Goal: Transaction & Acquisition: Purchase product/service

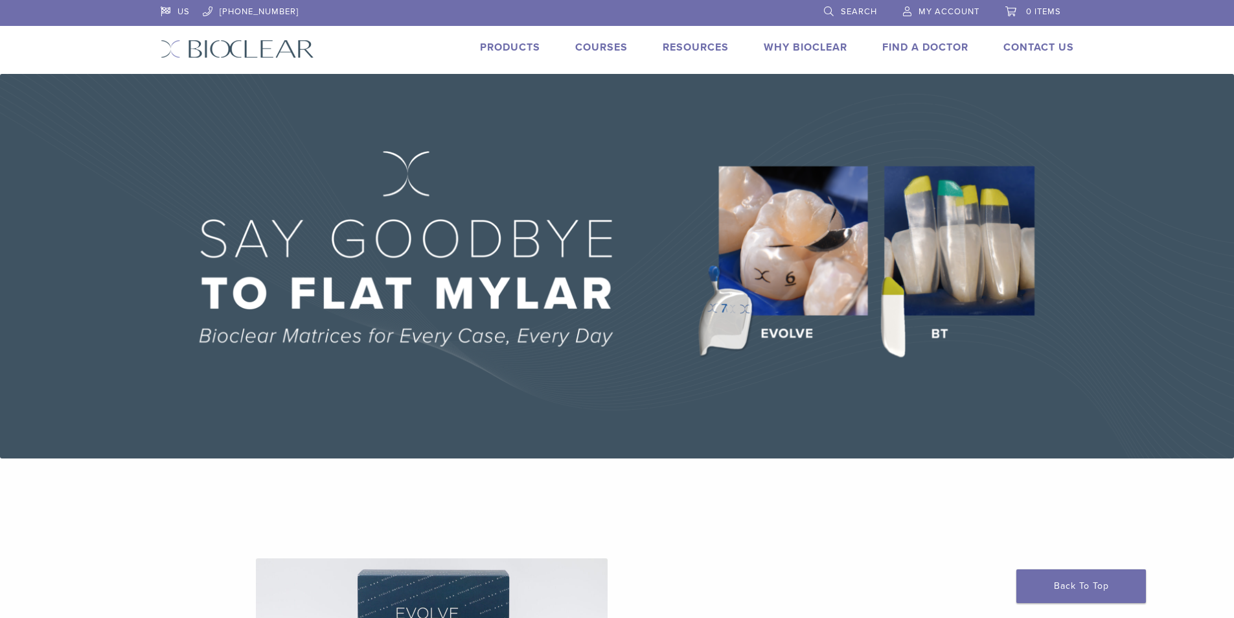
click at [930, 17] on link "My Account" at bounding box center [941, 9] width 76 height 19
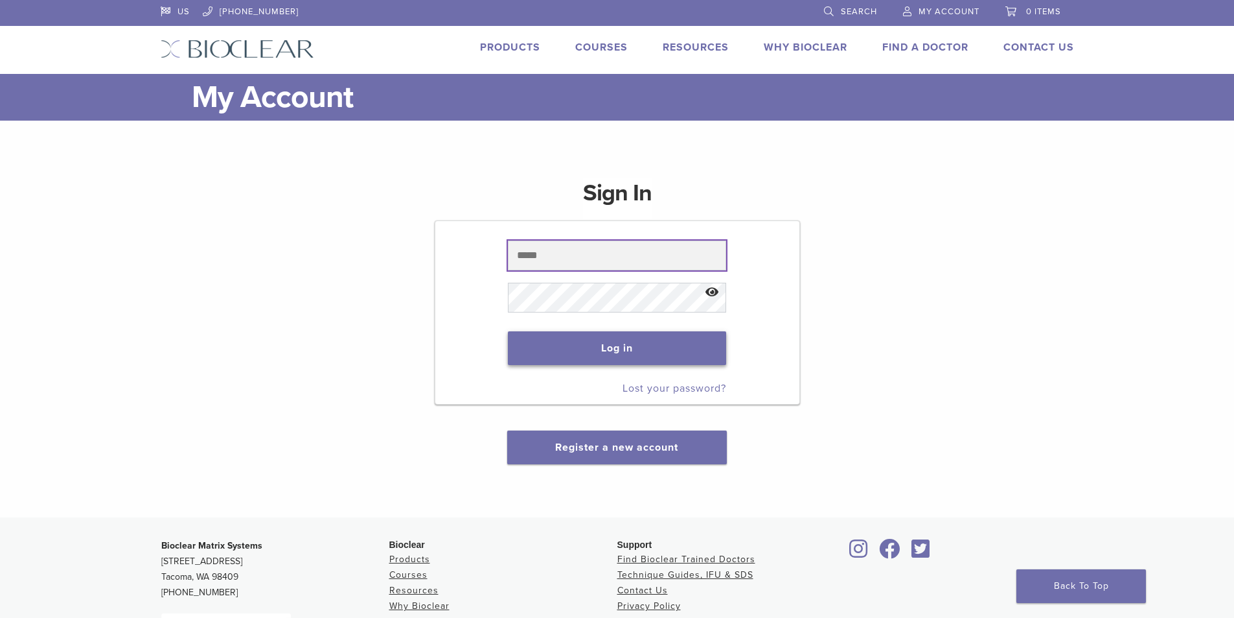
type input "**********"
click at [634, 351] on button "Log in" at bounding box center [617, 348] width 218 height 34
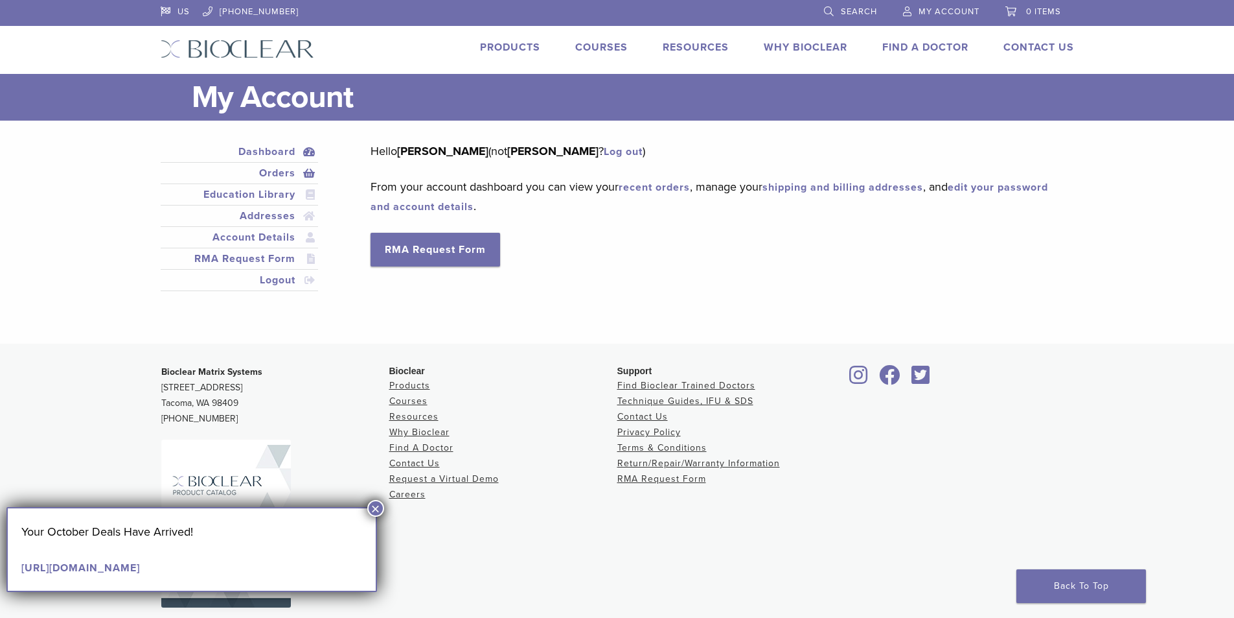
click at [272, 169] on link "Orders" at bounding box center [239, 173] width 153 height 16
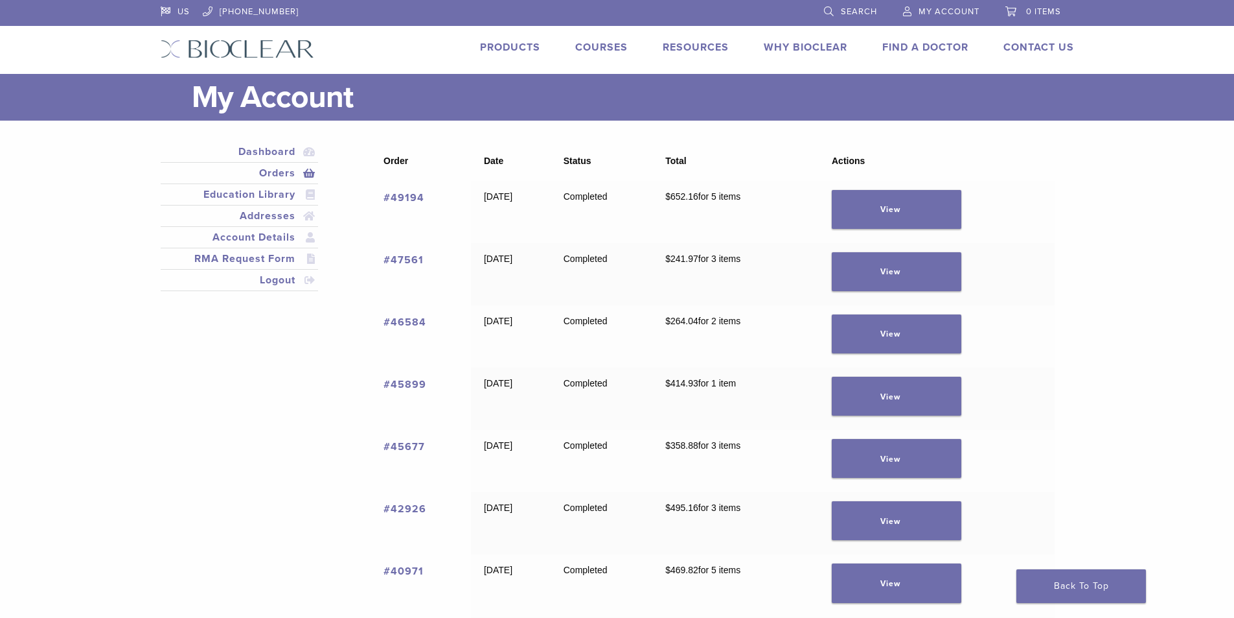
click at [419, 386] on link "#45899" at bounding box center [405, 384] width 43 height 13
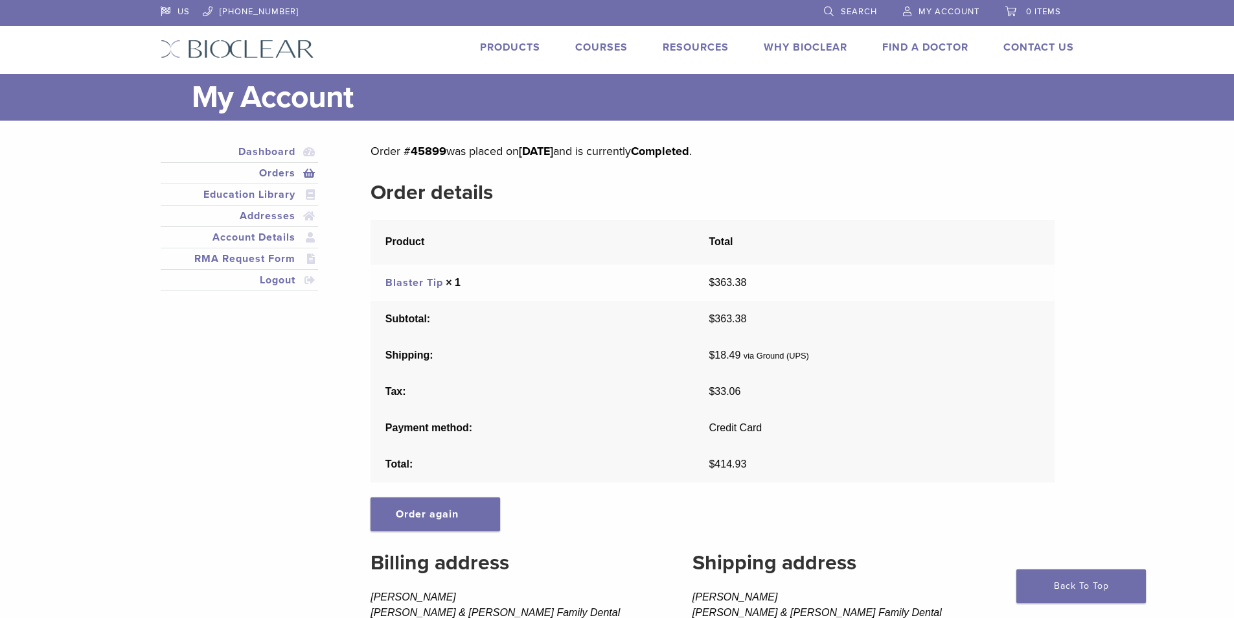
click at [536, 45] on link "Products" at bounding box center [510, 47] width 60 height 13
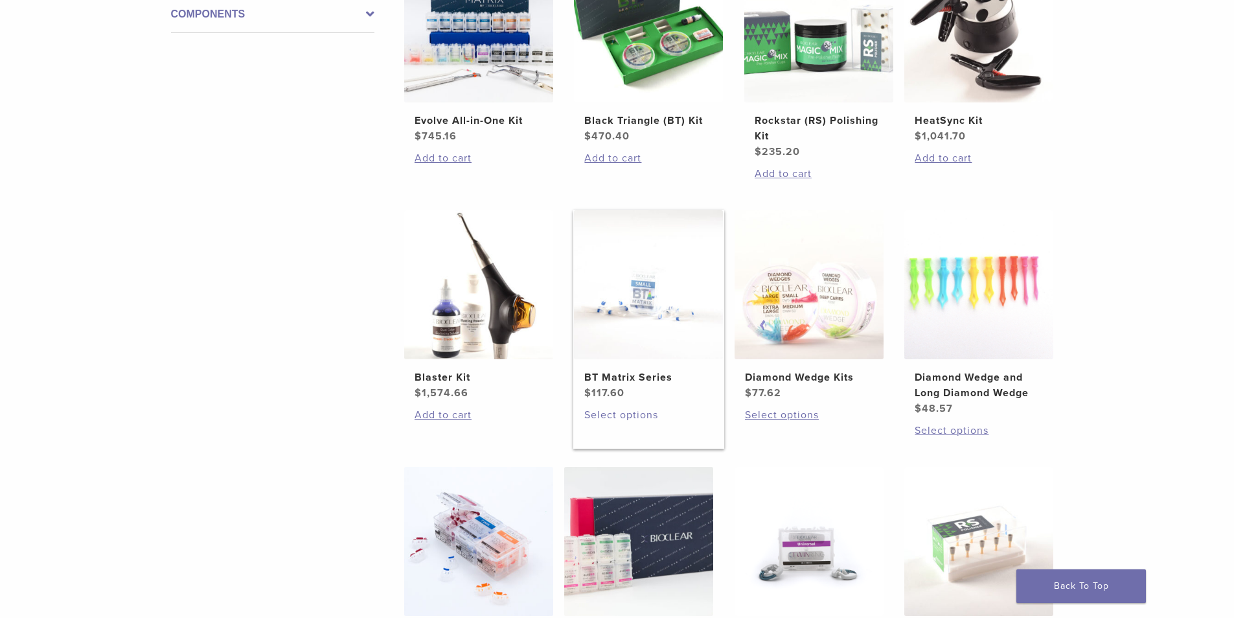
scroll to position [583, 0]
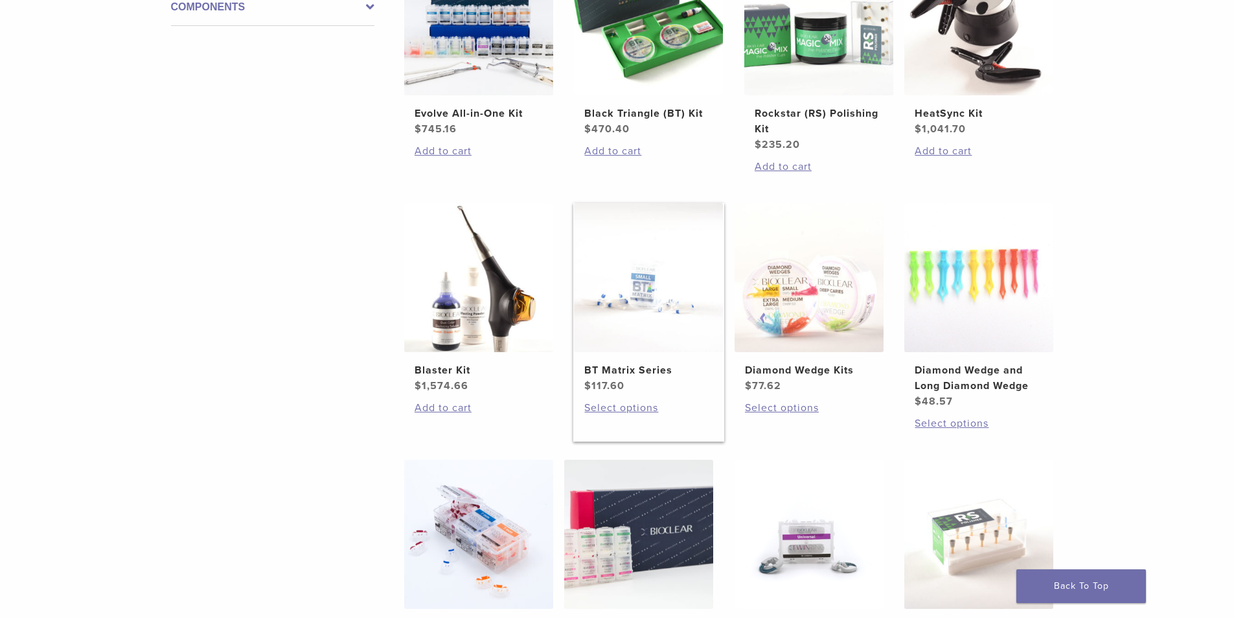
click at [640, 375] on h2 "BT Matrix Series" at bounding box center [648, 370] width 128 height 16
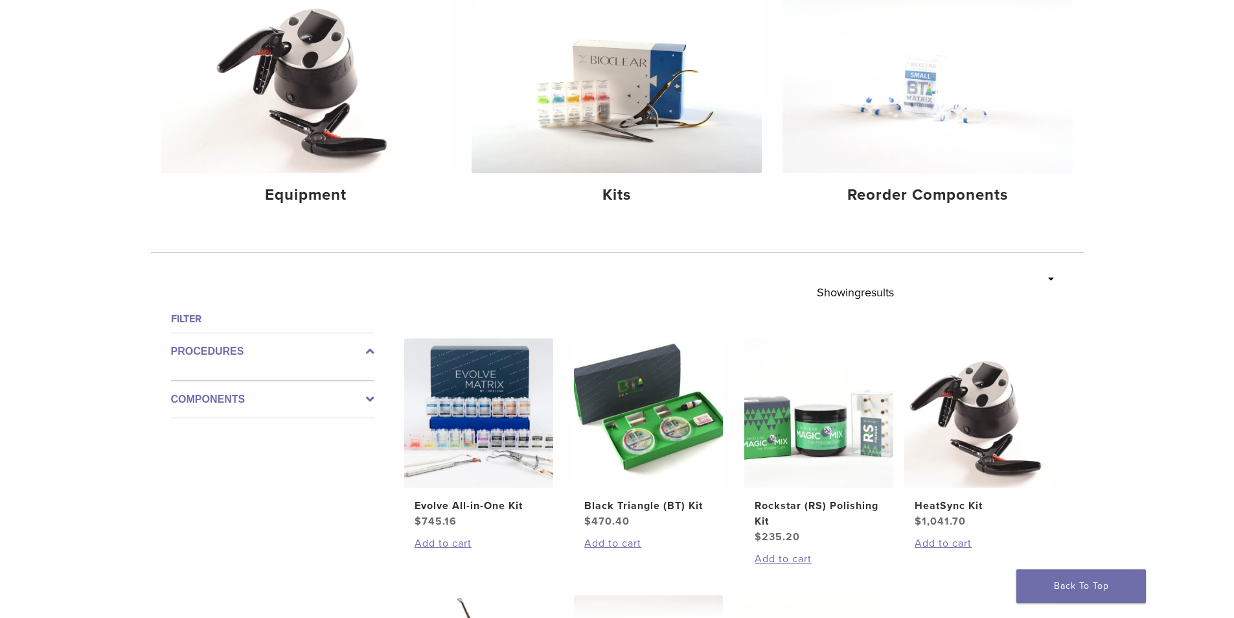
scroll to position [194, 0]
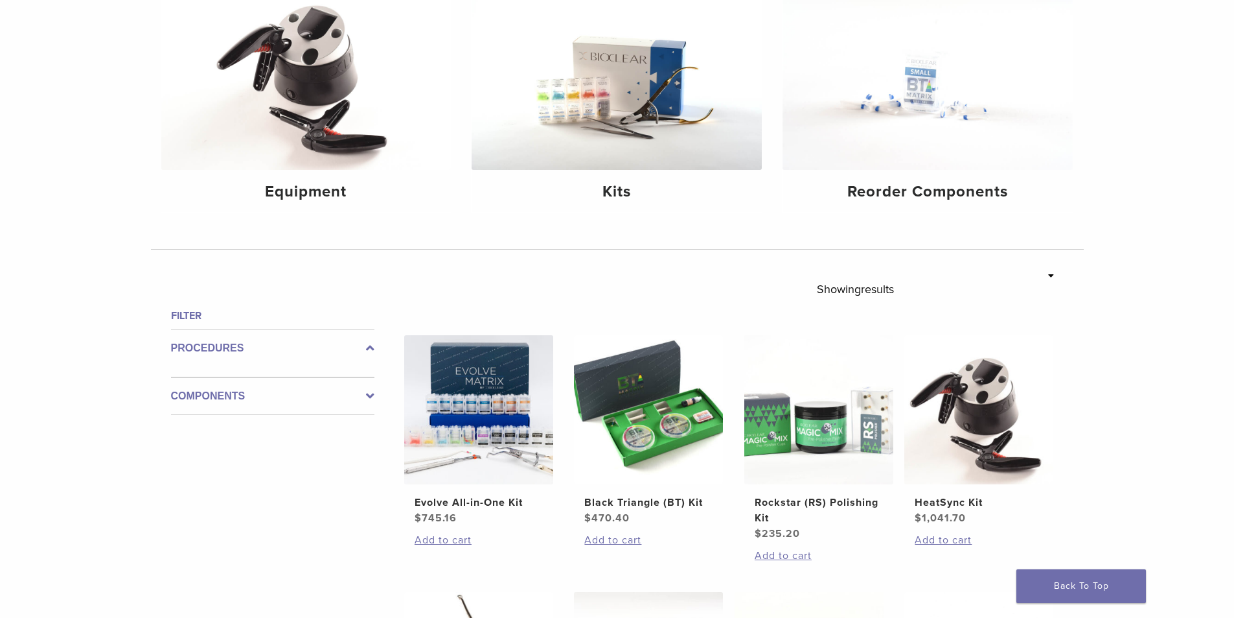
click at [259, 393] on label "Components" at bounding box center [272, 396] width 203 height 16
click at [310, 361] on div "Procedures" at bounding box center [272, 348] width 203 height 38
click at [347, 350] on label "Procedures" at bounding box center [272, 348] width 203 height 16
click at [369, 349] on icon at bounding box center [370, 348] width 8 height 16
click at [235, 349] on label "Procedures" at bounding box center [272, 348] width 203 height 16
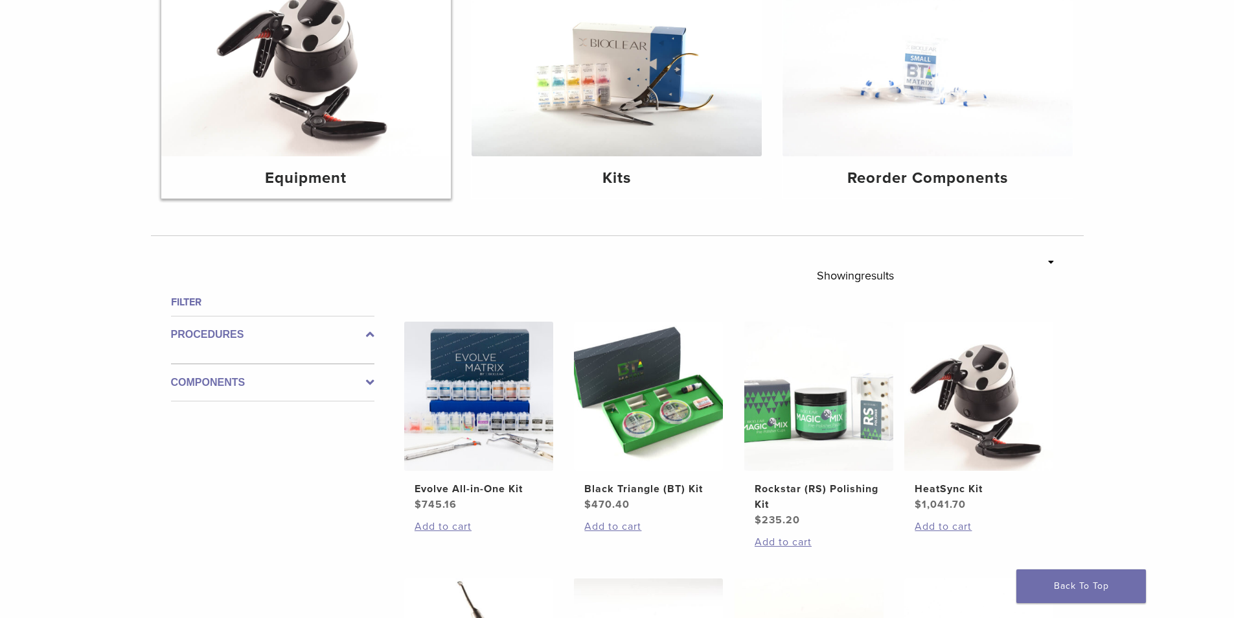
scroll to position [65, 0]
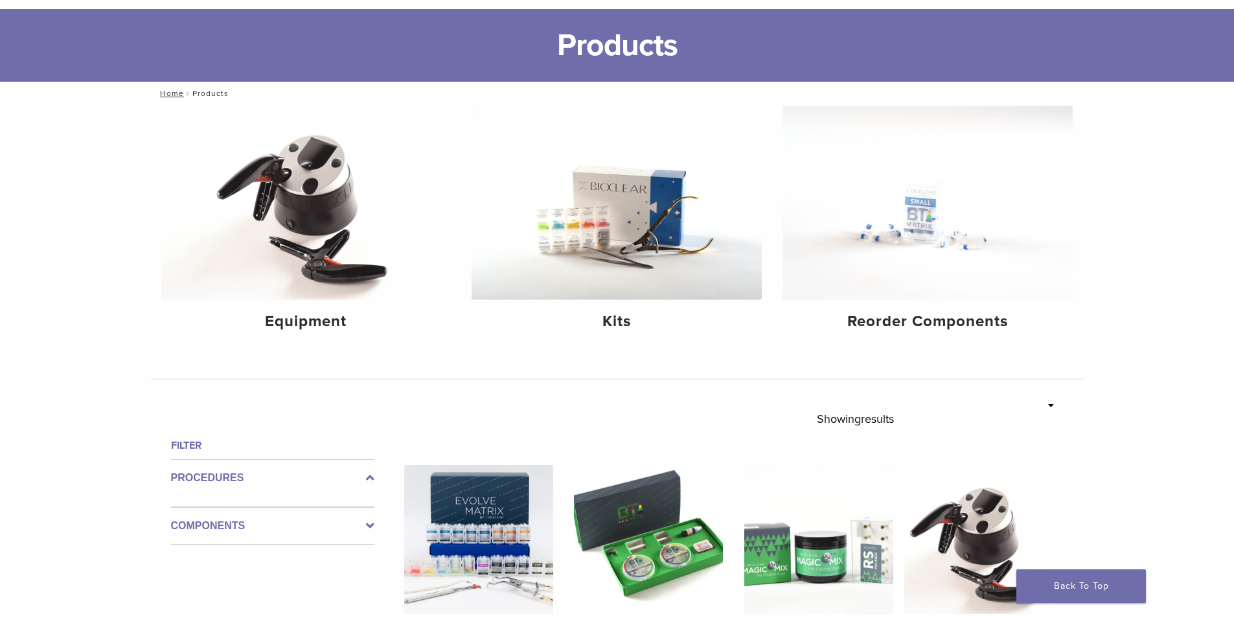
click at [199, 92] on nav "Home / Products" at bounding box center [617, 93] width 933 height 23
click at [170, 91] on link "Home" at bounding box center [170, 93] width 28 height 9
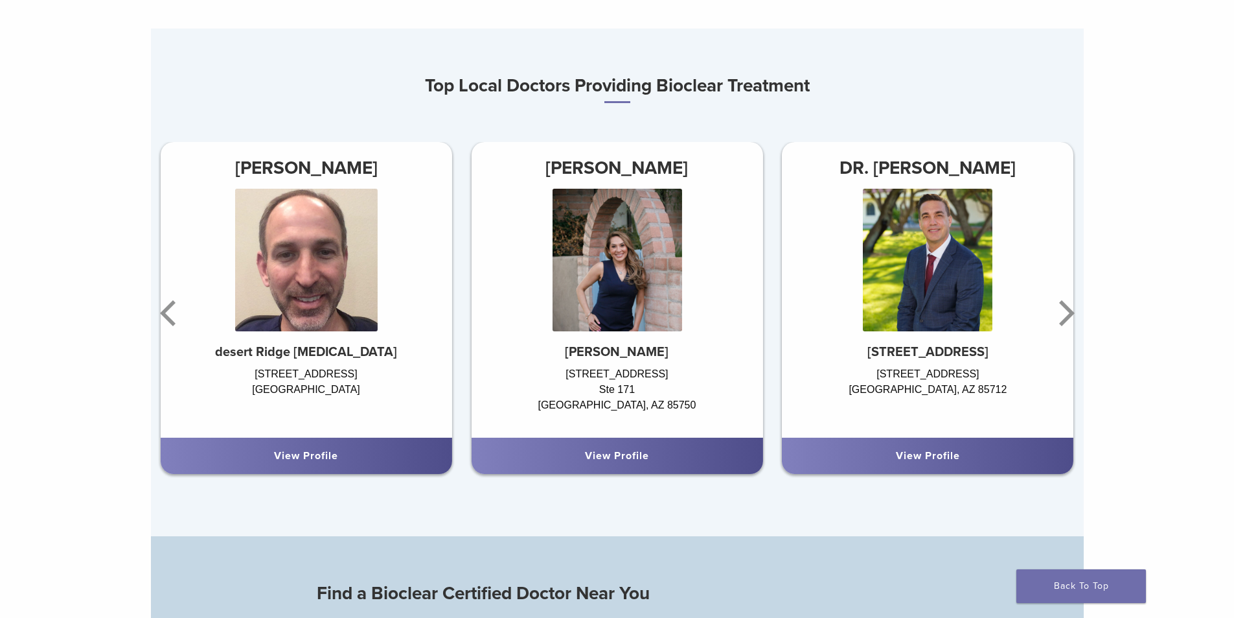
scroll to position [778, 0]
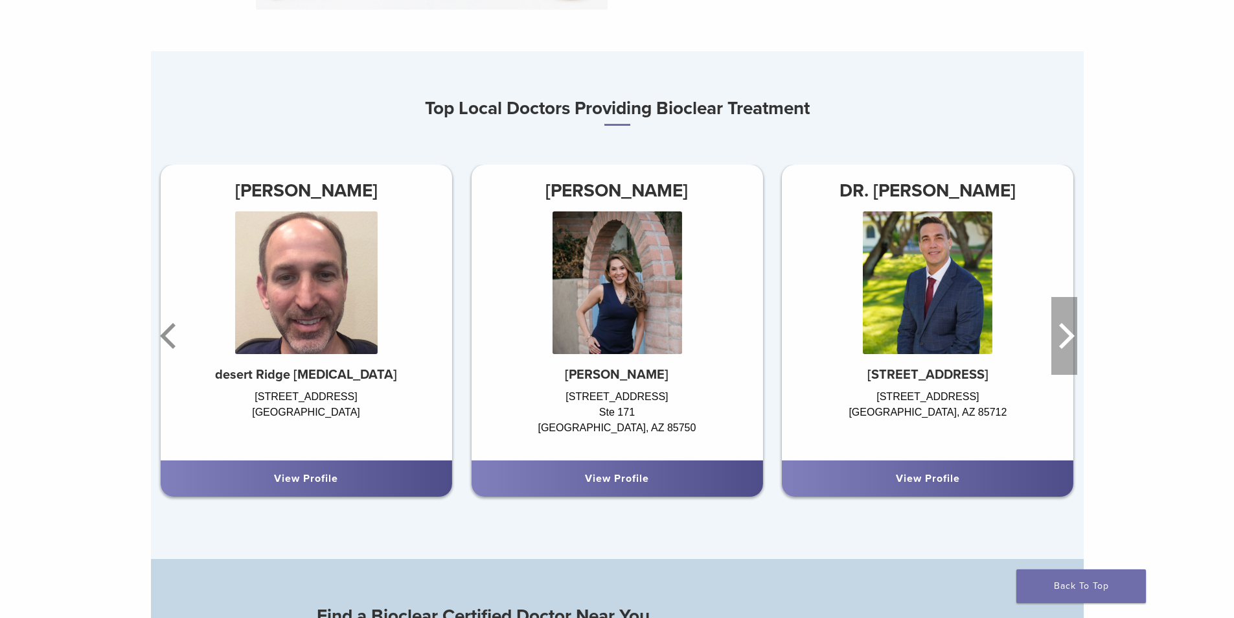
click at [1071, 325] on icon "Next" at bounding box center [1065, 336] width 26 height 78
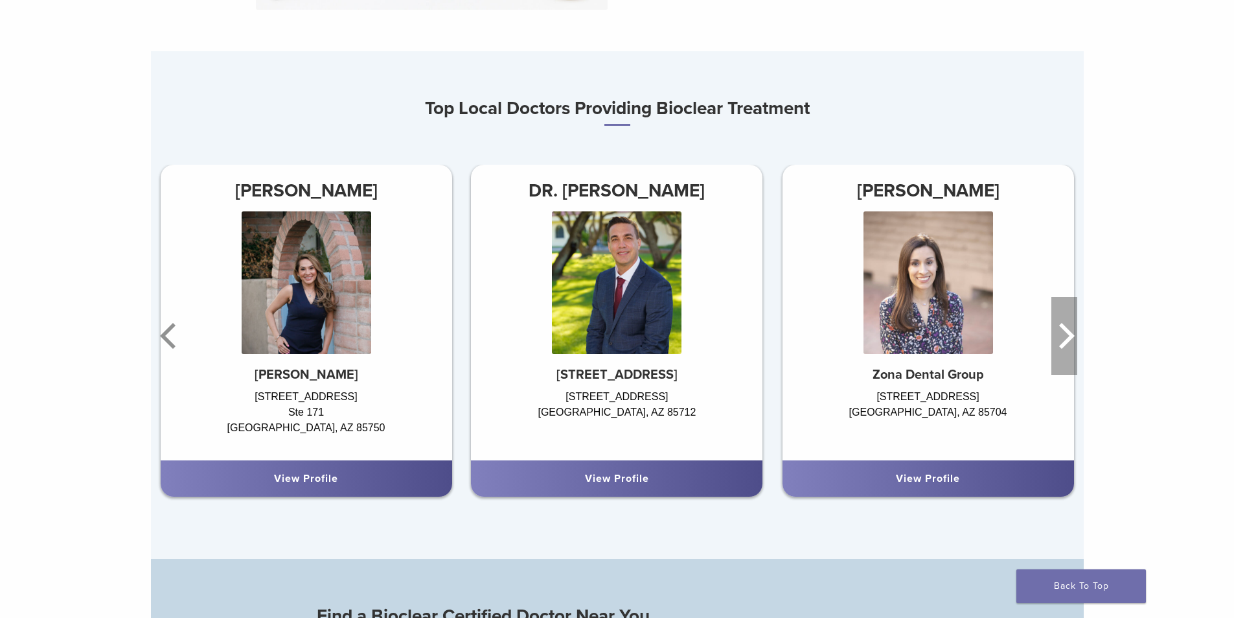
click at [1071, 325] on icon "Next" at bounding box center [1065, 336] width 26 height 78
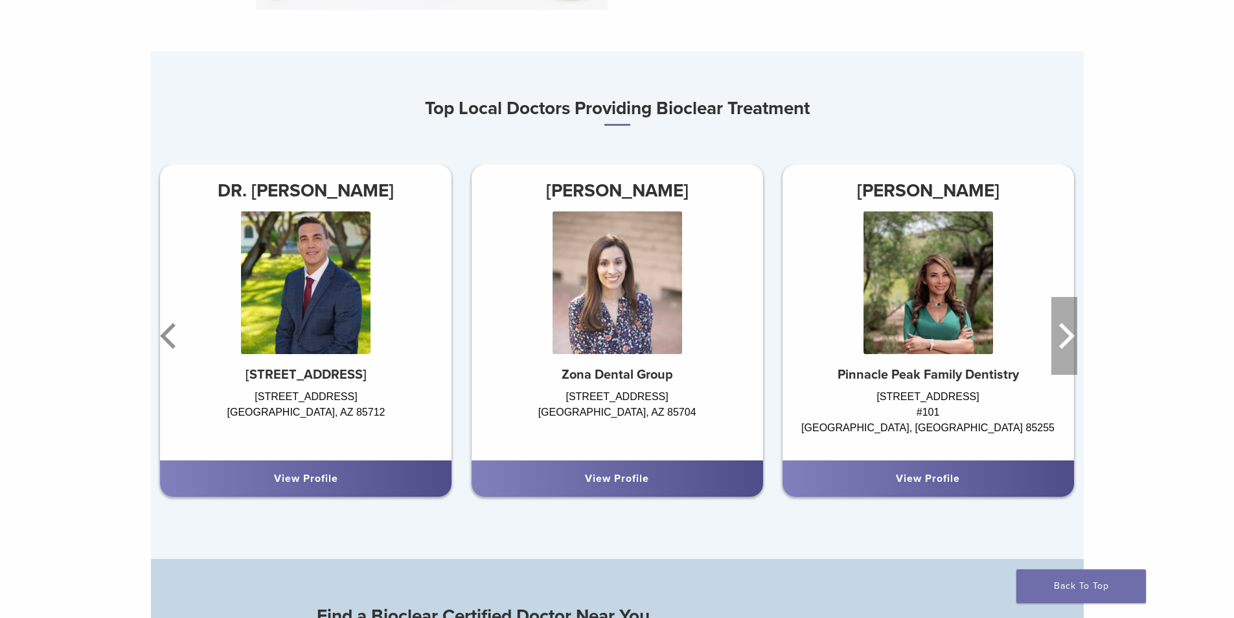
click at [1071, 325] on icon "Next" at bounding box center [1065, 336] width 26 height 78
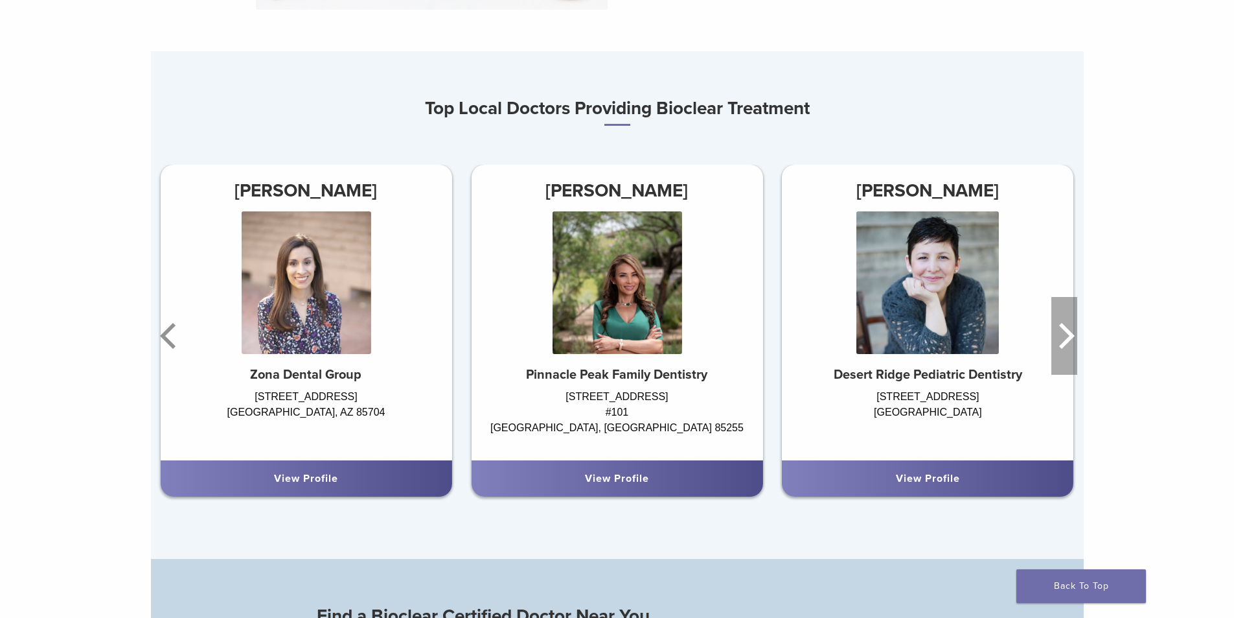
click at [1067, 334] on icon "Next" at bounding box center [1067, 336] width 16 height 26
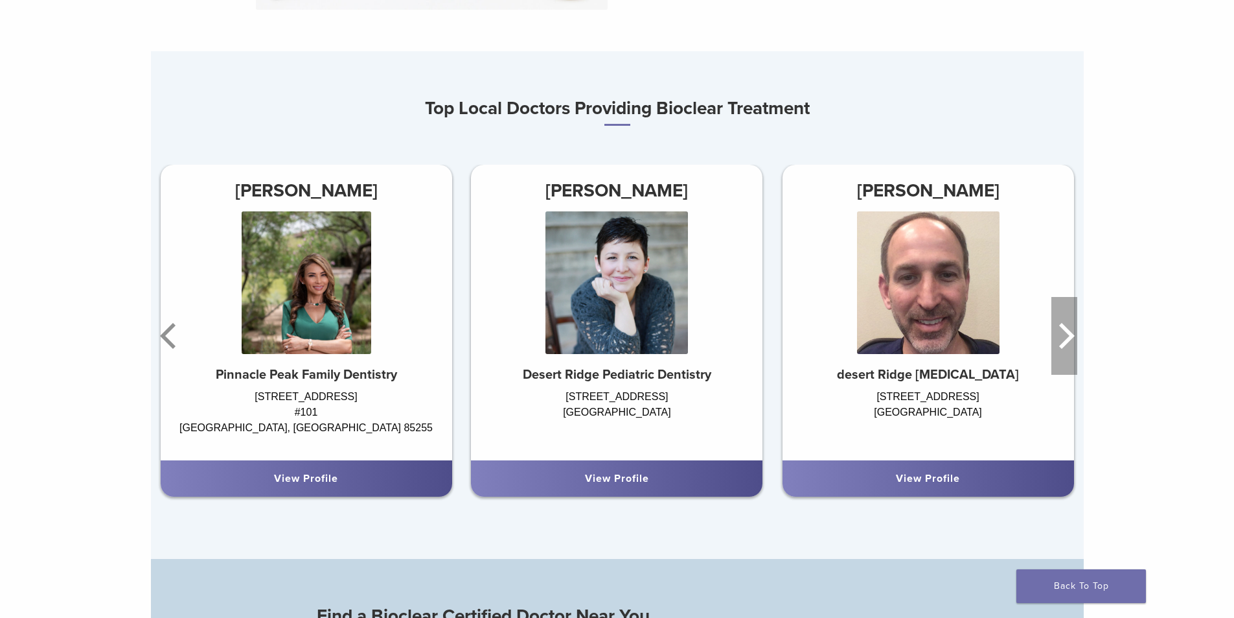
click at [1067, 334] on icon "Next" at bounding box center [1067, 336] width 16 height 26
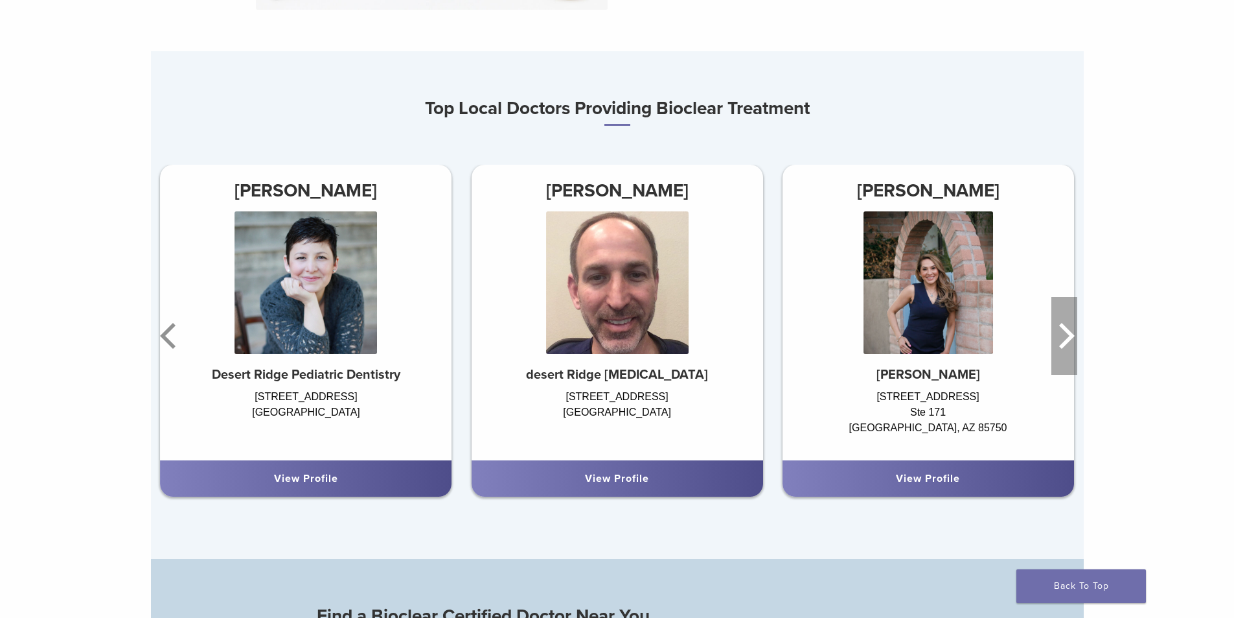
click at [1067, 334] on icon "Next" at bounding box center [1067, 336] width 16 height 26
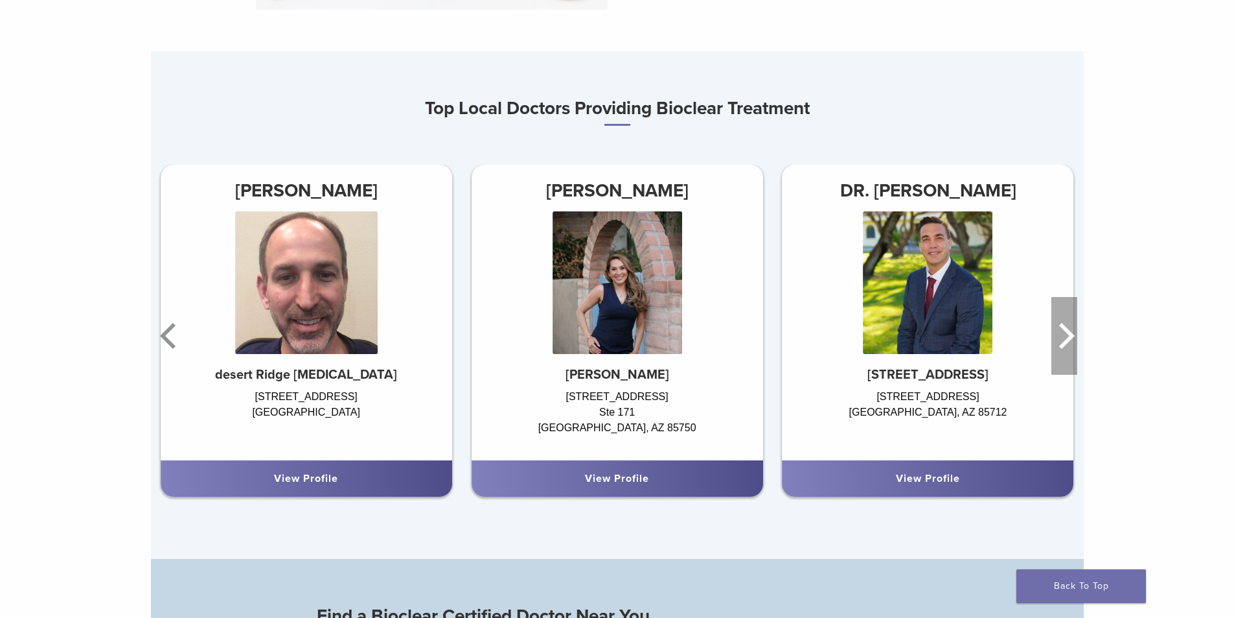
click at [1067, 334] on icon "Next" at bounding box center [1067, 336] width 16 height 26
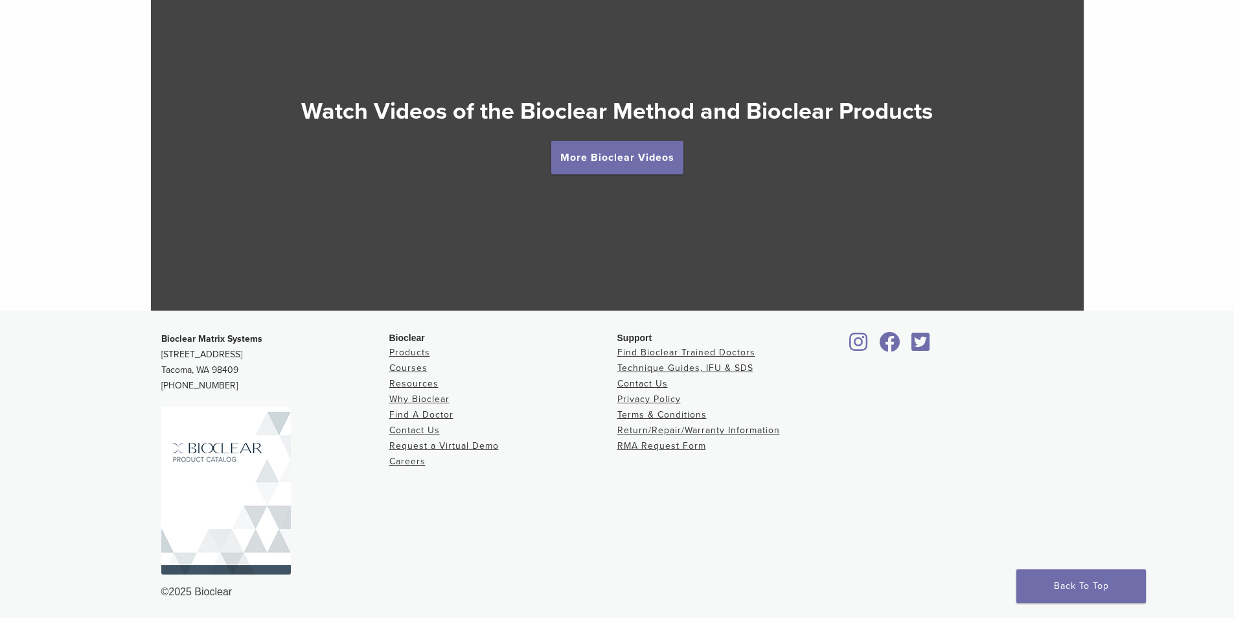
scroll to position [2420, 0]
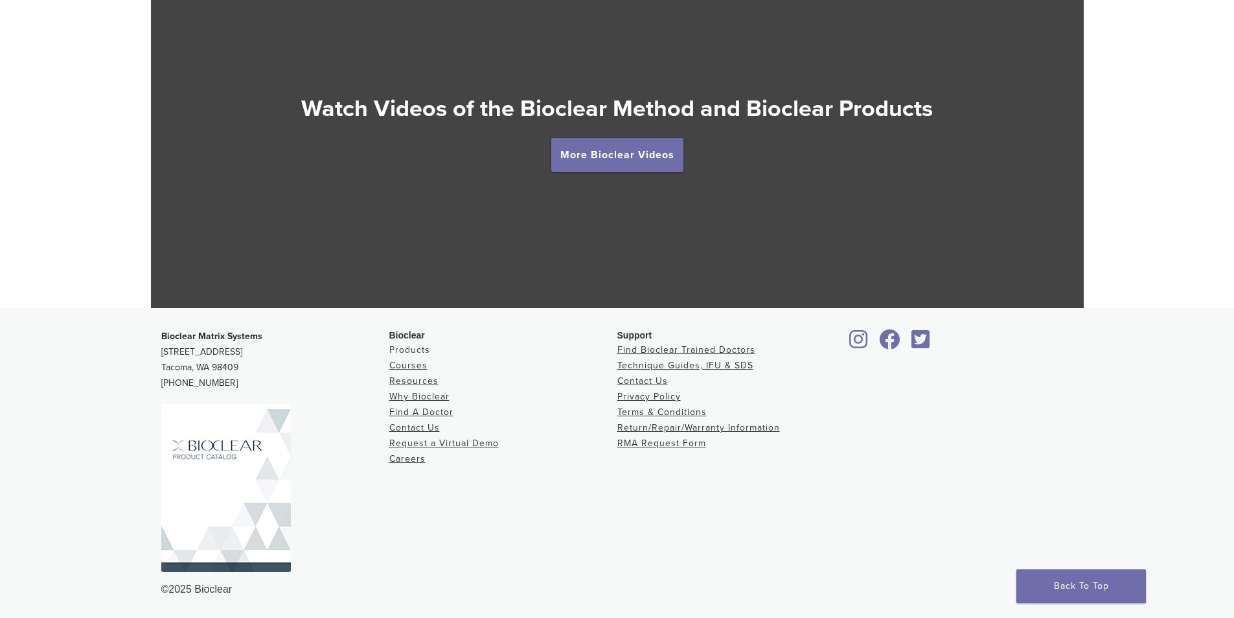
click at [409, 349] on link "Products" at bounding box center [409, 349] width 41 height 11
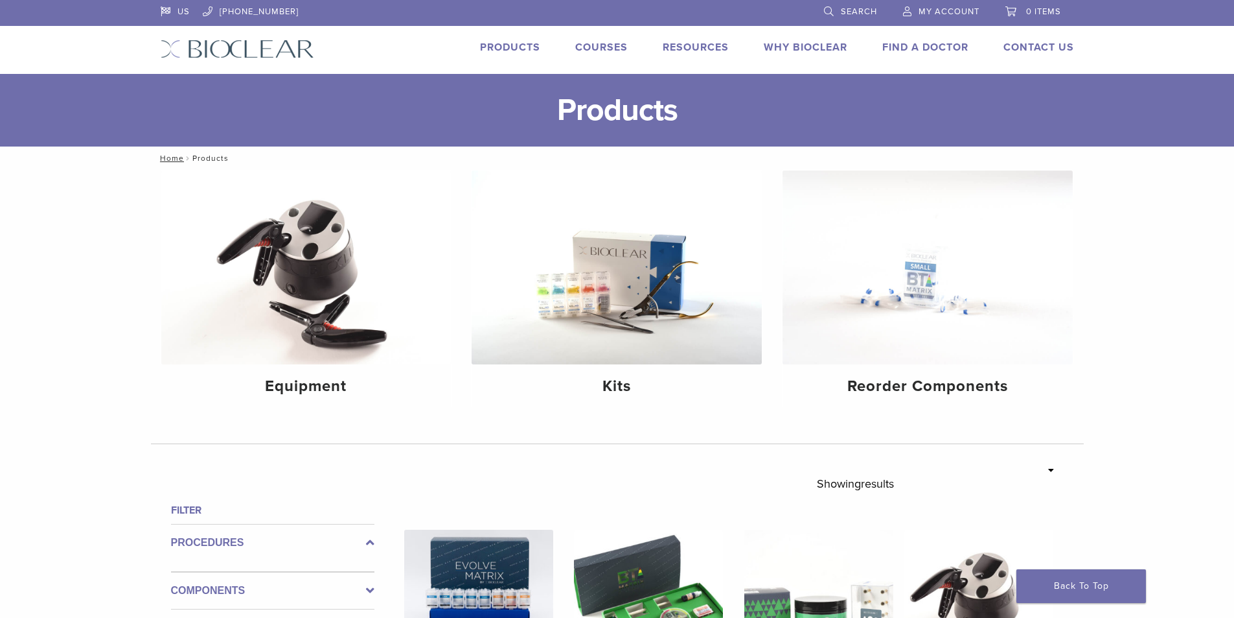
click at [915, 10] on link "My Account" at bounding box center [941, 9] width 76 height 19
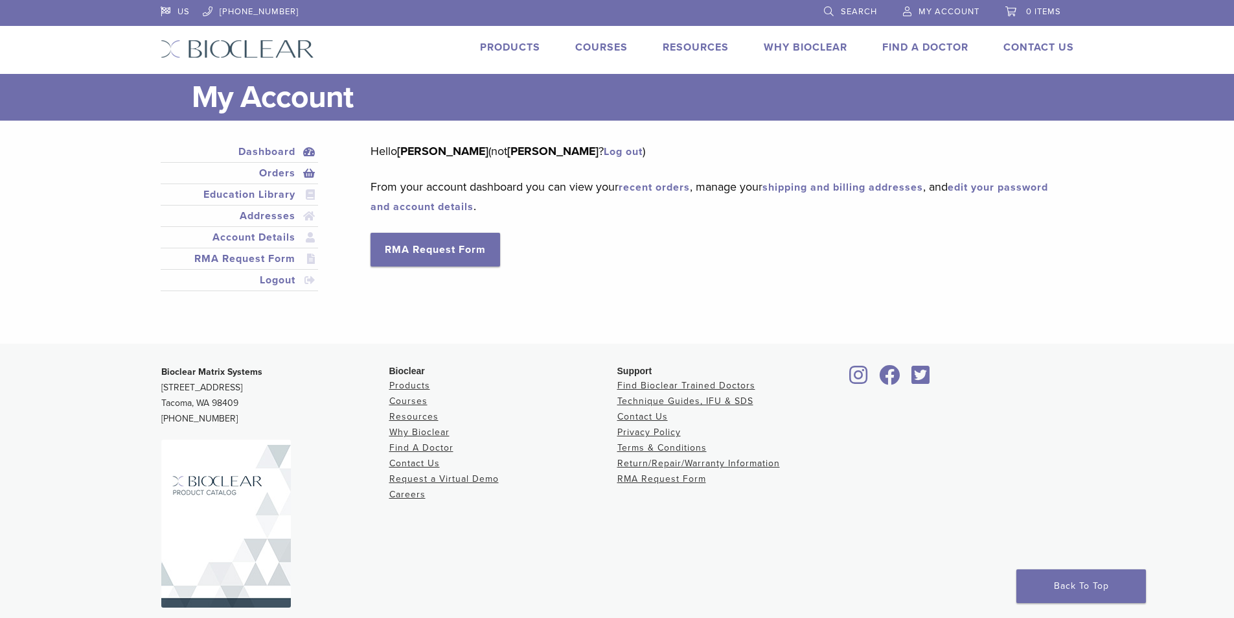
click at [271, 176] on link "Orders" at bounding box center [239, 173] width 153 height 16
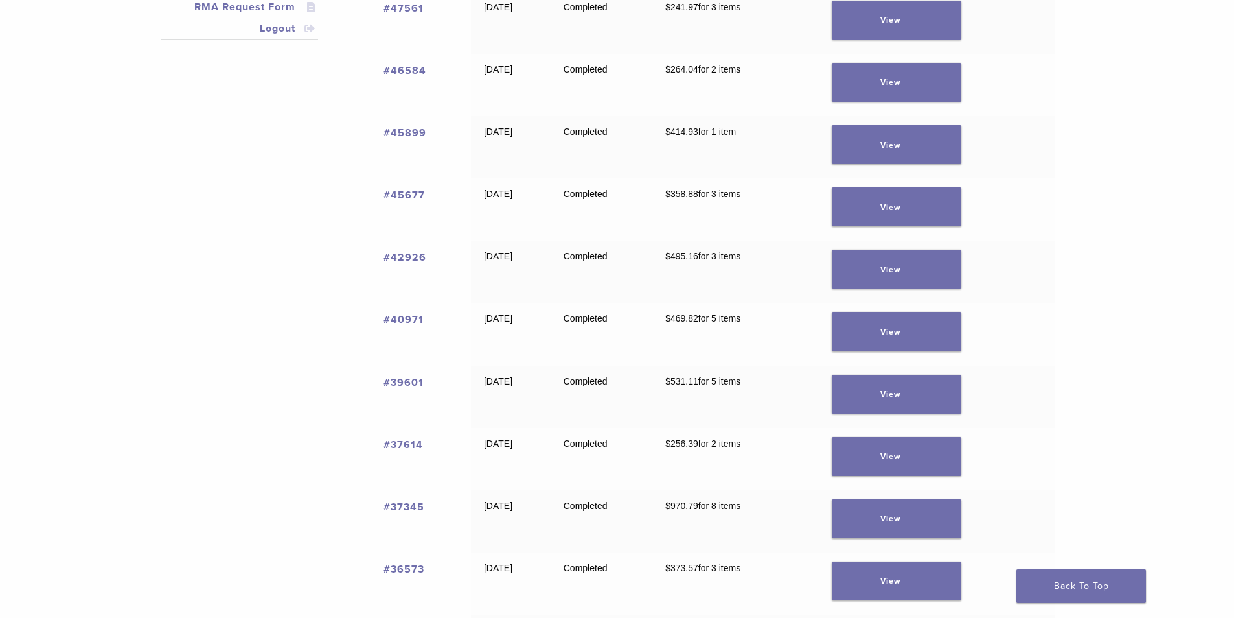
scroll to position [259, 0]
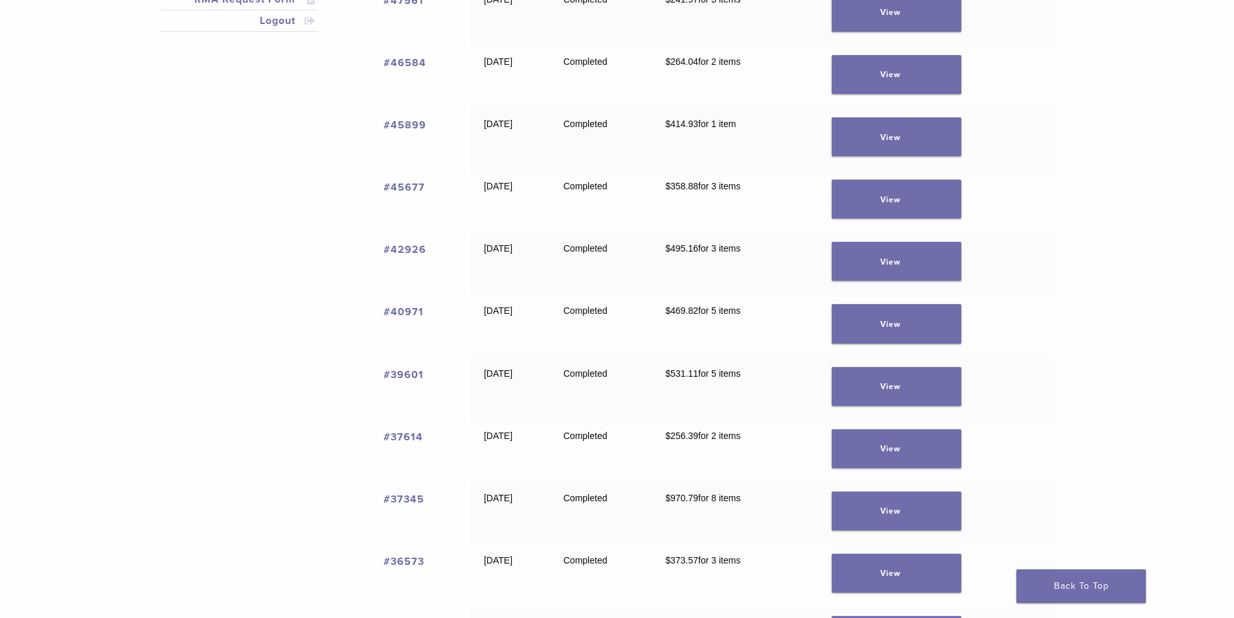
click at [410, 373] on link "#39601" at bounding box center [404, 374] width 40 height 13
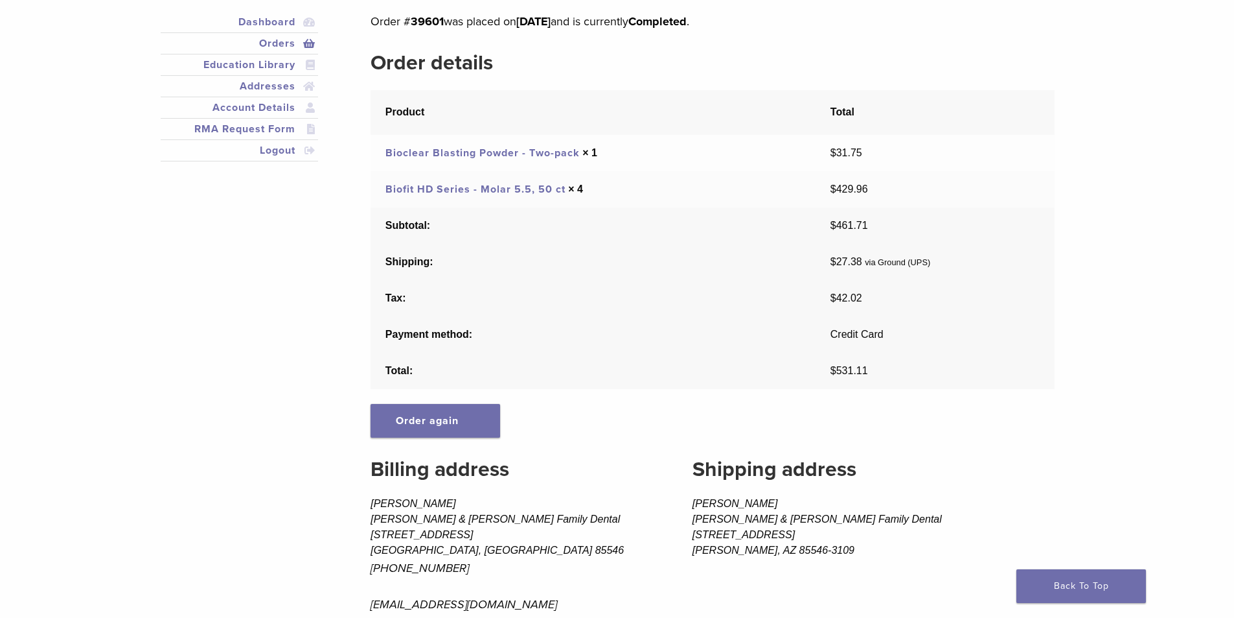
scroll to position [194, 0]
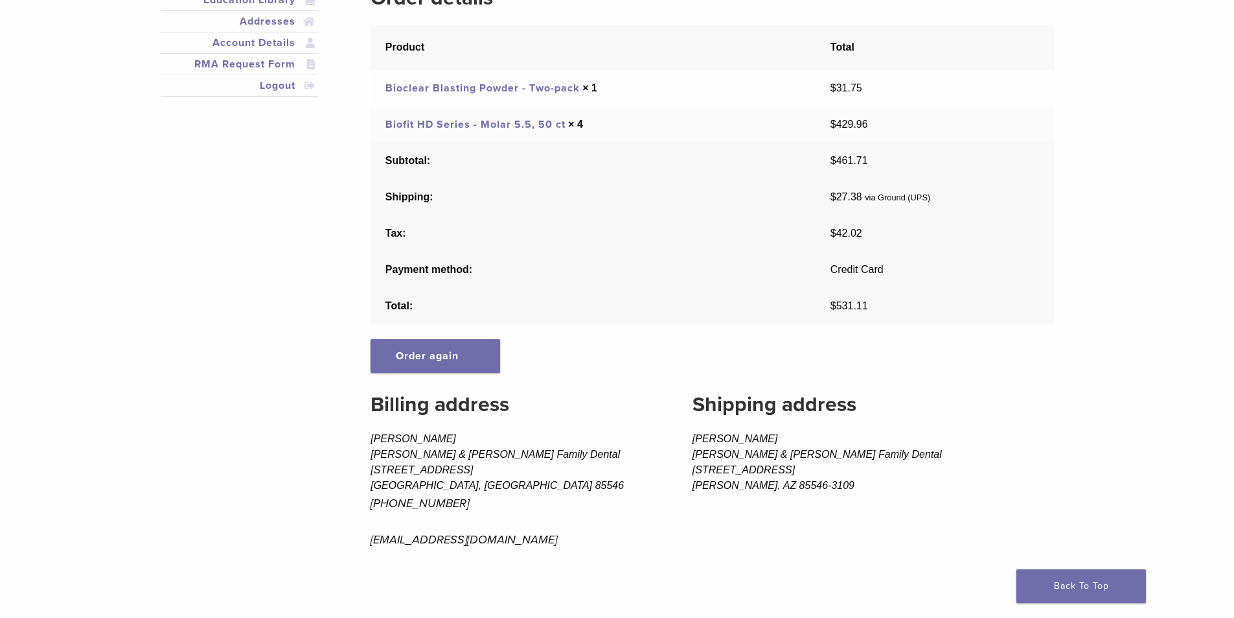
click at [439, 124] on link "Biofit HD Series - Molar 5.5, 50 ct" at bounding box center [476, 124] width 180 height 13
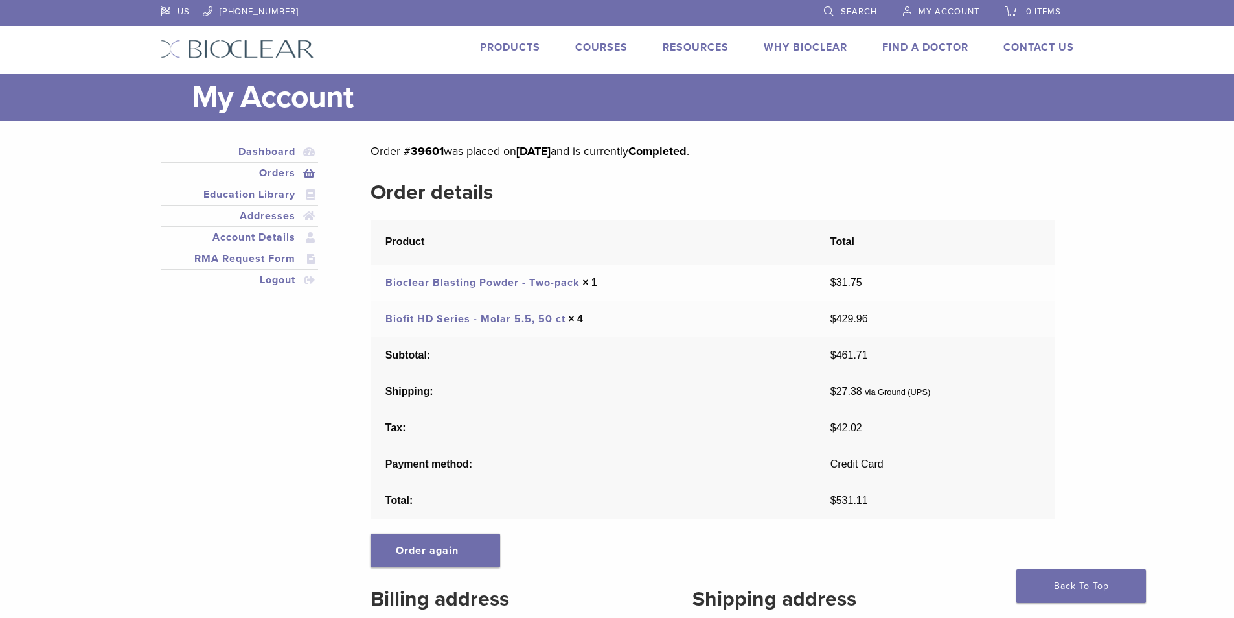
scroll to position [194, 0]
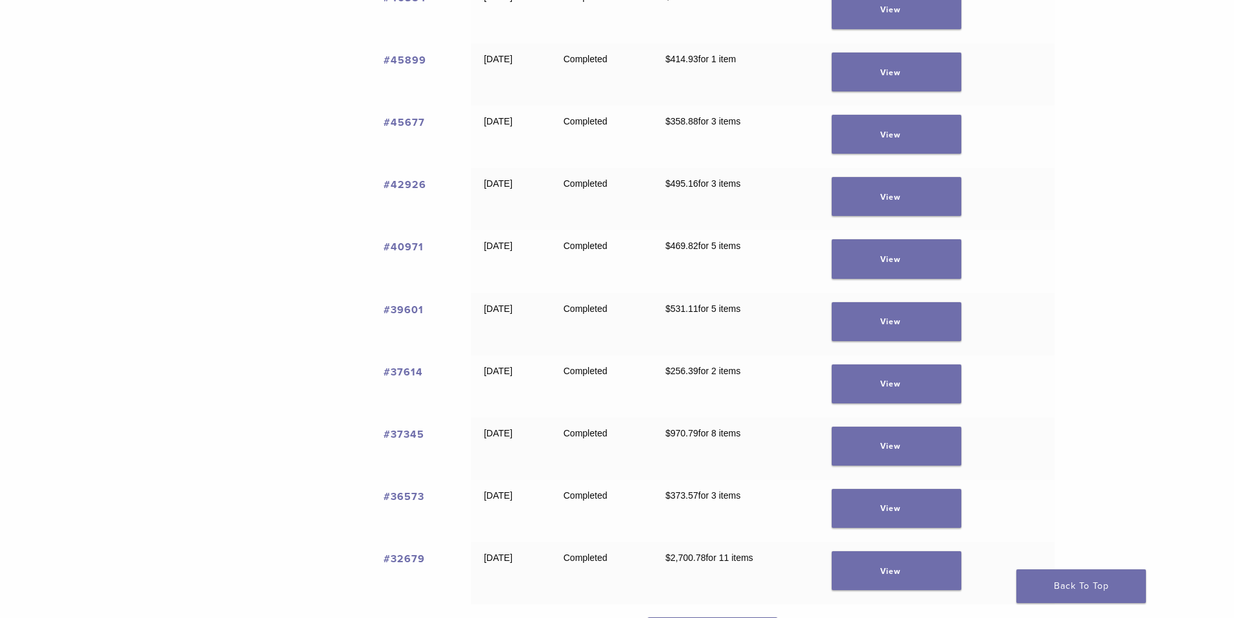
scroll to position [389, 0]
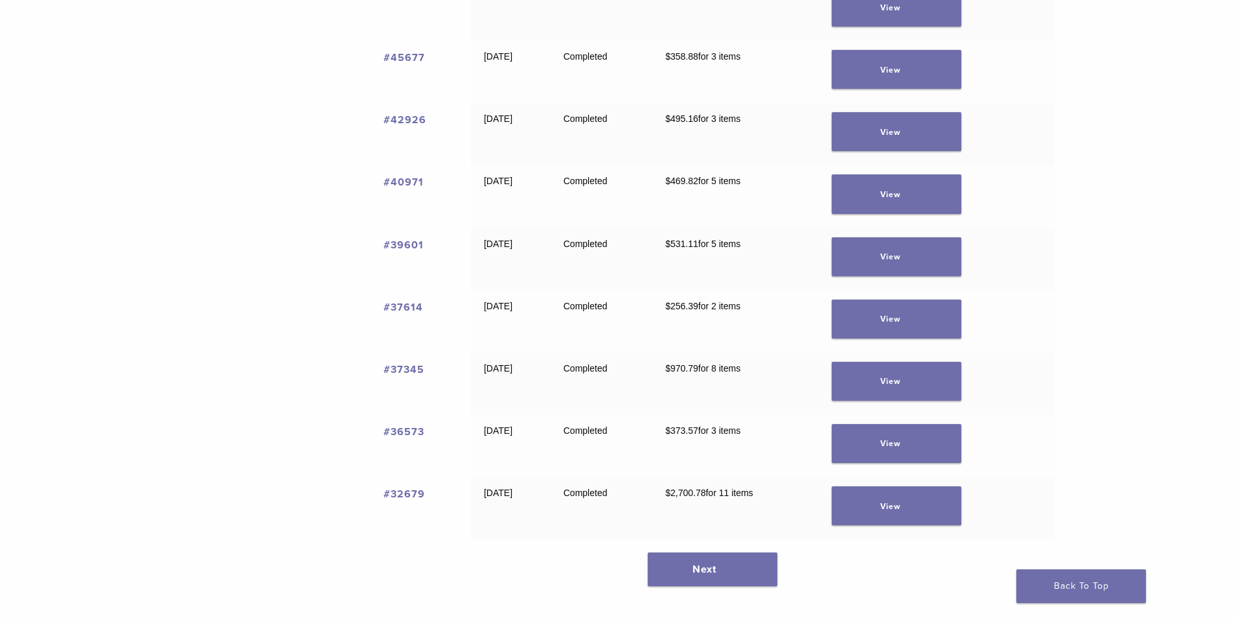
click at [397, 367] on link "#37345" at bounding box center [404, 369] width 41 height 13
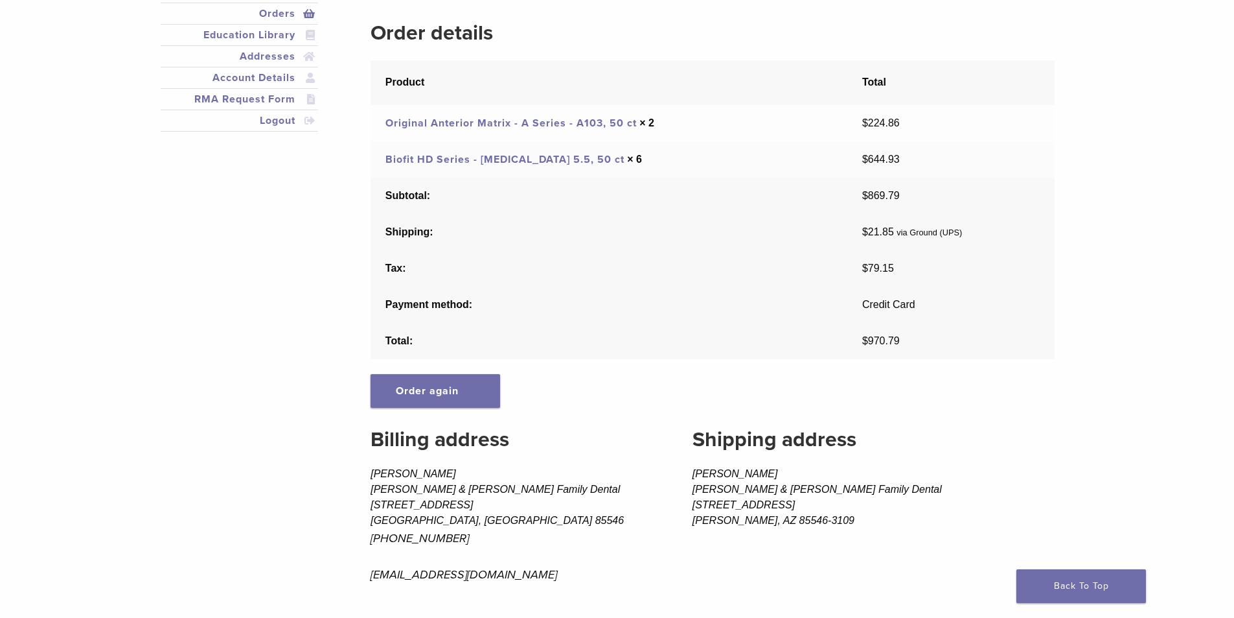
scroll to position [194, 0]
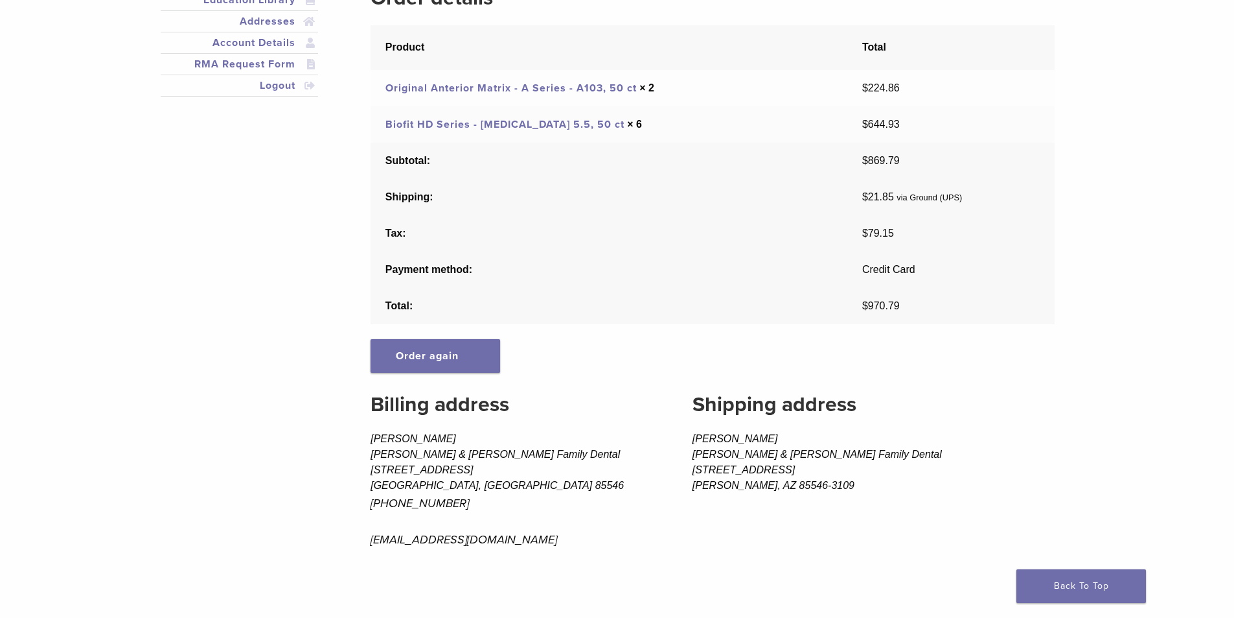
click at [580, 87] on link "Original Anterior Matrix - A Series - A103, 50 ct" at bounding box center [511, 88] width 251 height 13
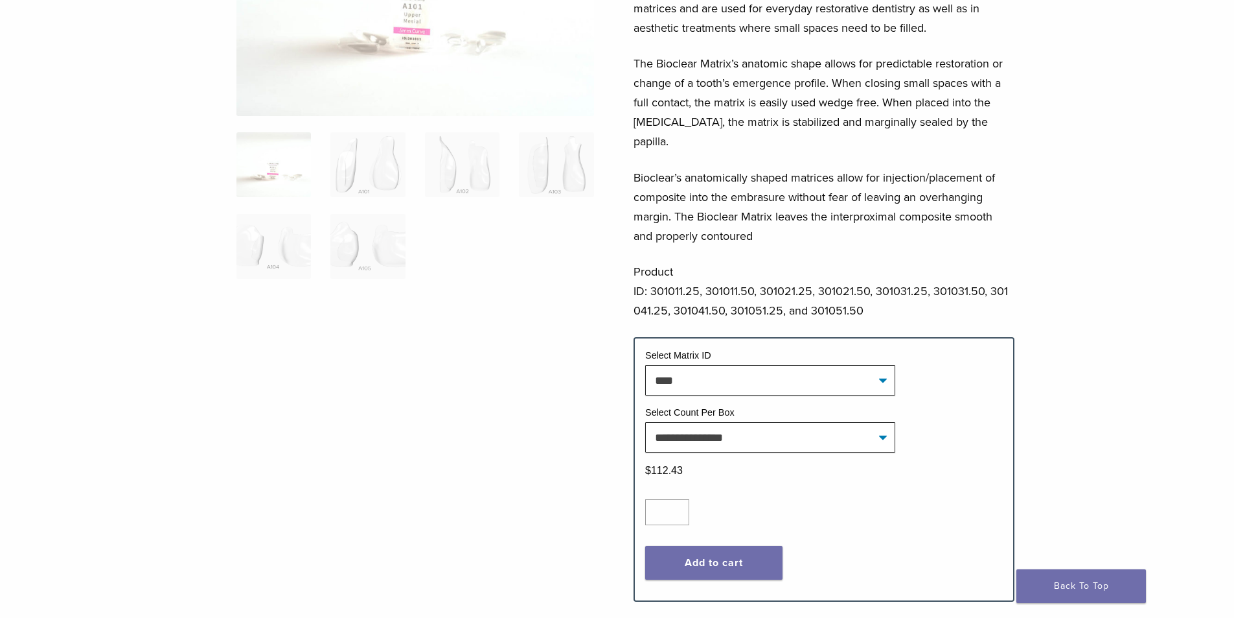
scroll to position [259, 0]
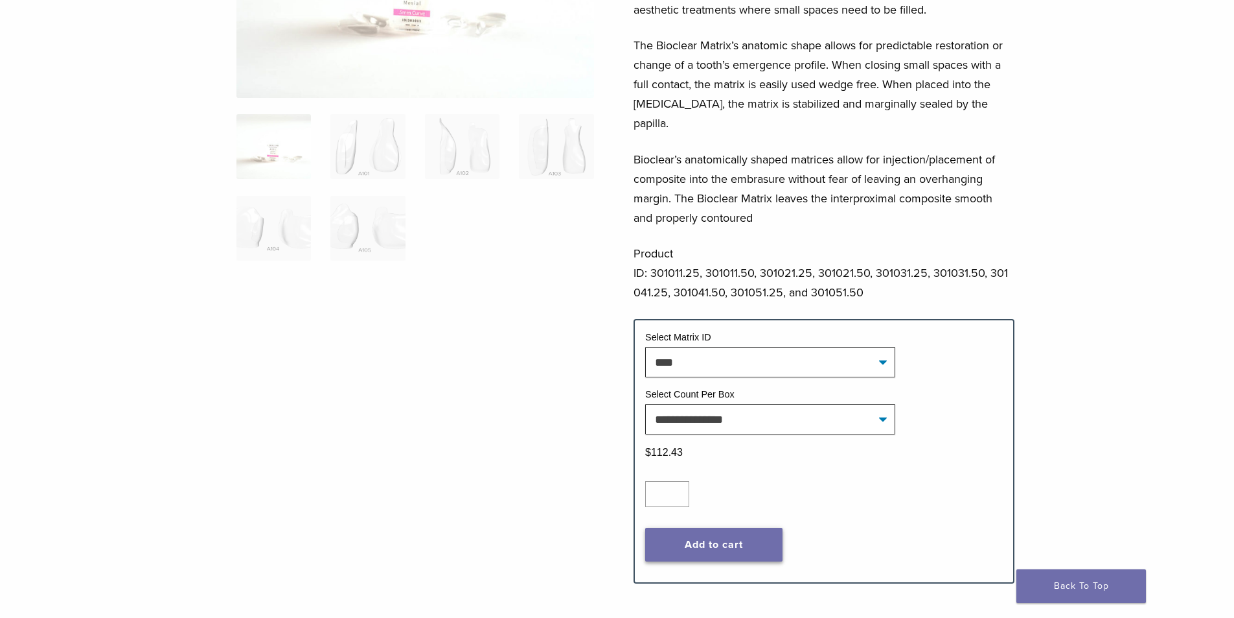
click at [722, 527] on button "Add to cart" at bounding box center [713, 544] width 137 height 34
click at [788, 347] on select "**********" at bounding box center [770, 362] width 250 height 30
click at [645, 347] on select "**********" at bounding box center [770, 362] width 250 height 30
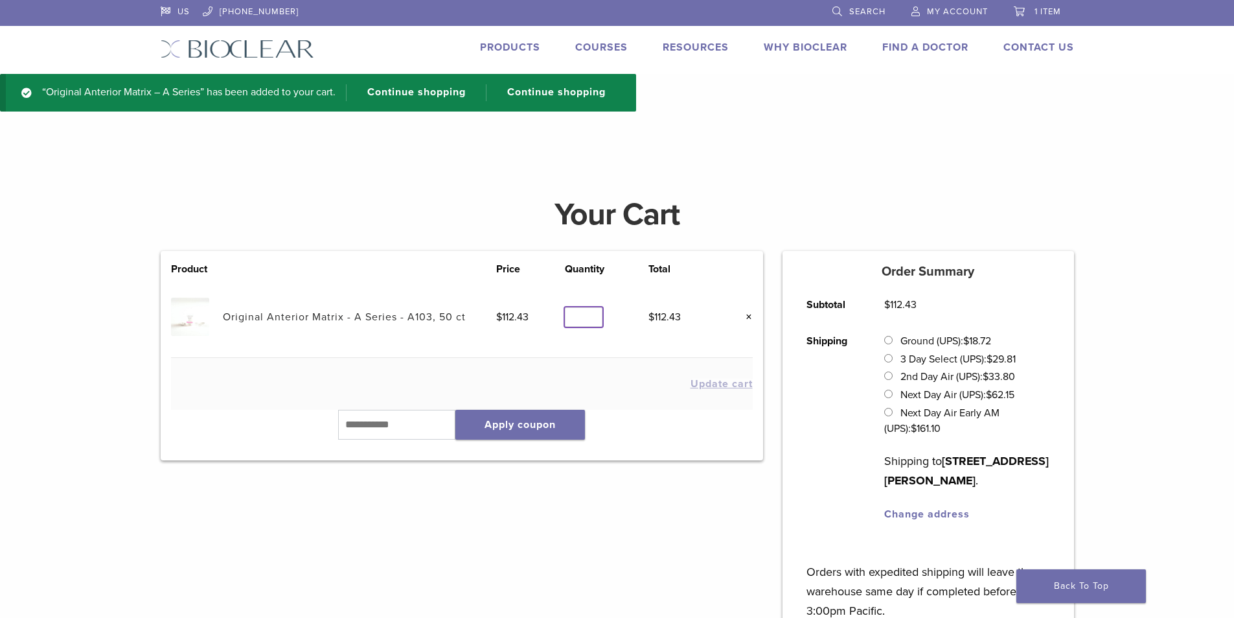
click at [586, 317] on input "*" at bounding box center [584, 317] width 38 height 20
type input "*"
click at [594, 312] on input "*" at bounding box center [584, 317] width 38 height 20
click at [710, 386] on button "Update cart" at bounding box center [722, 383] width 62 height 10
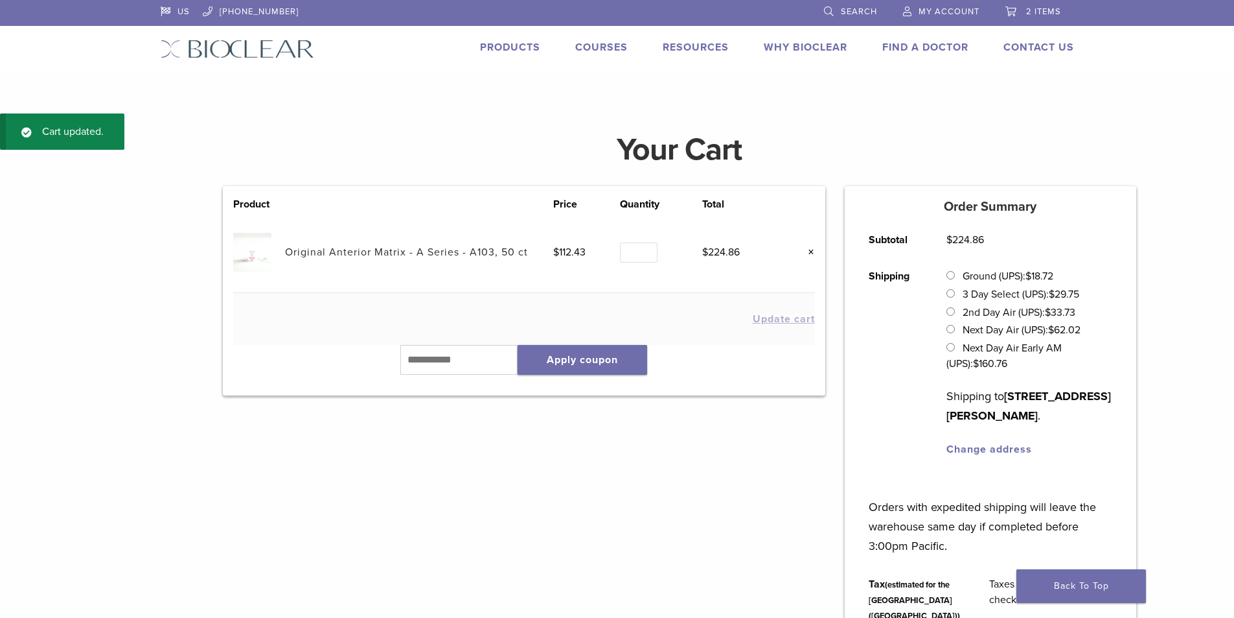
click at [845, 5] on link "Search" at bounding box center [850, 9] width 53 height 19
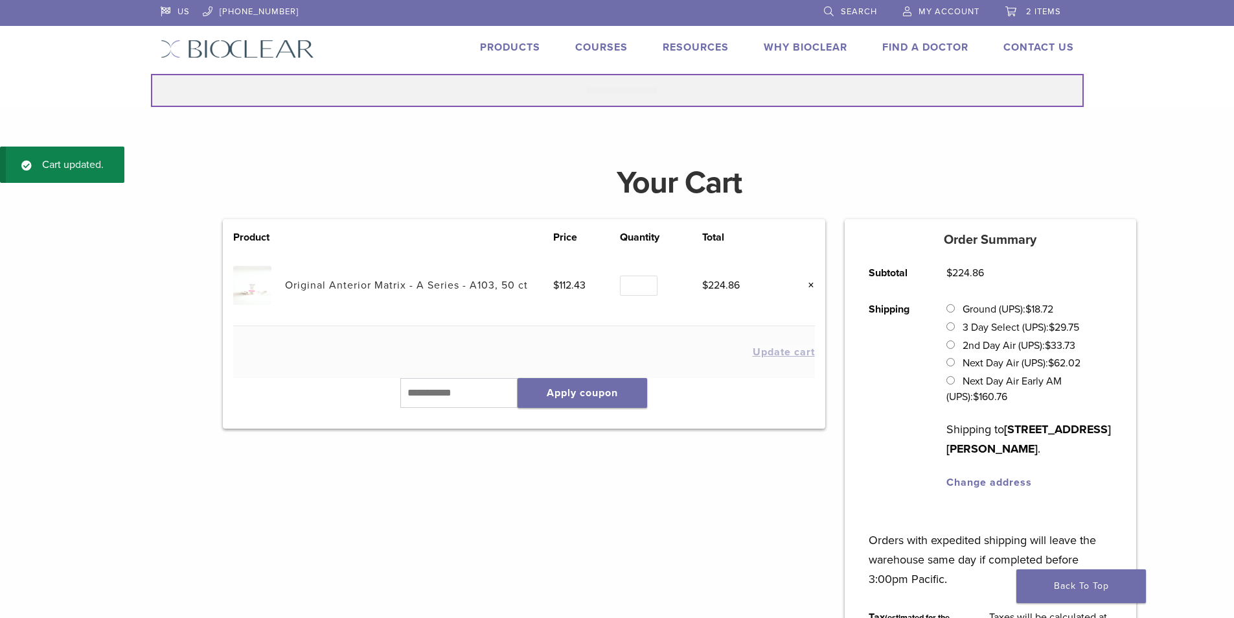
click at [704, 82] on input "Search for:" at bounding box center [617, 90] width 933 height 33
type input "******"
click at [150, 73] on button "Search" at bounding box center [150, 73] width 1 height 1
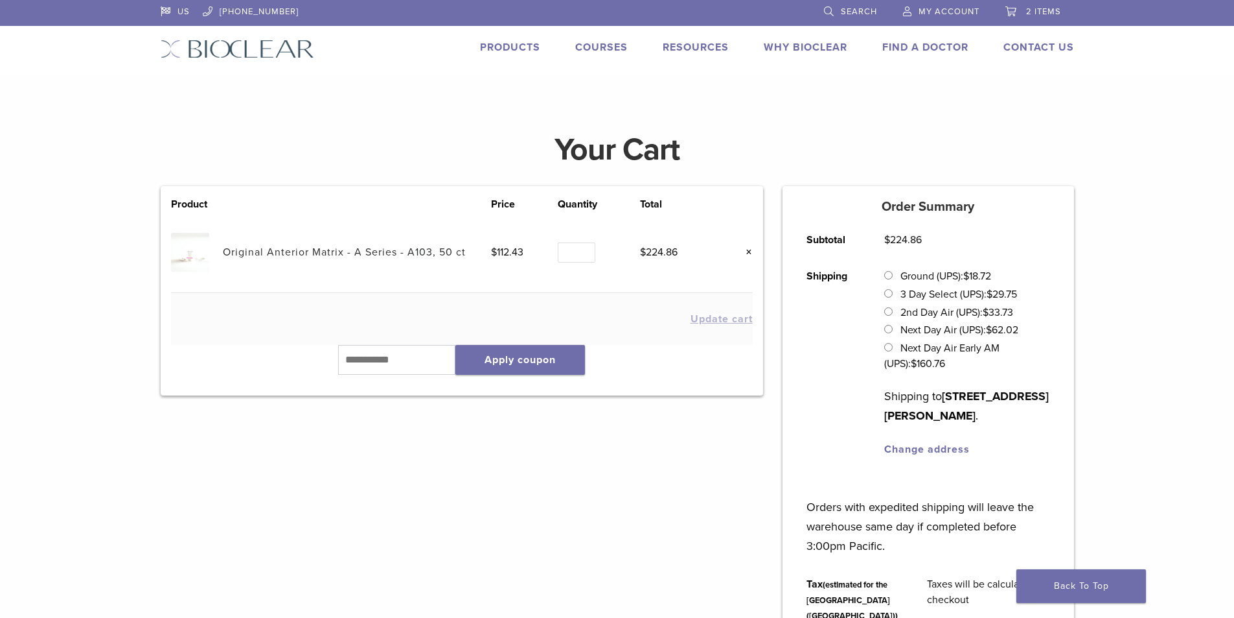
click at [503, 48] on link "Products" at bounding box center [510, 47] width 60 height 13
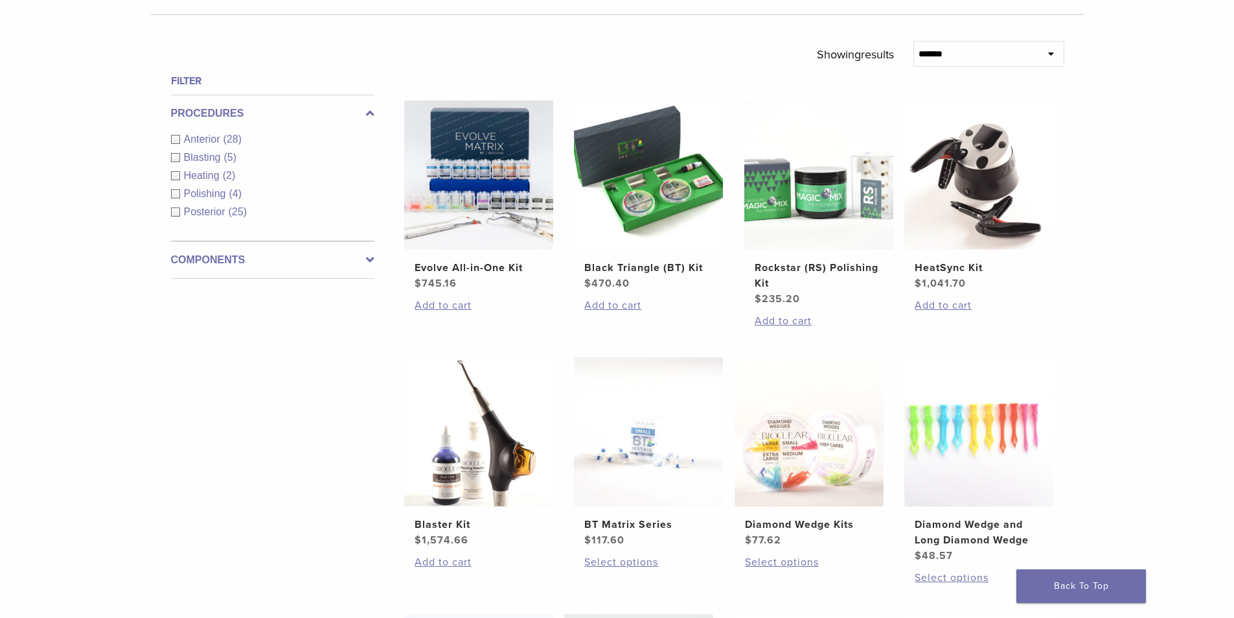
scroll to position [324, 0]
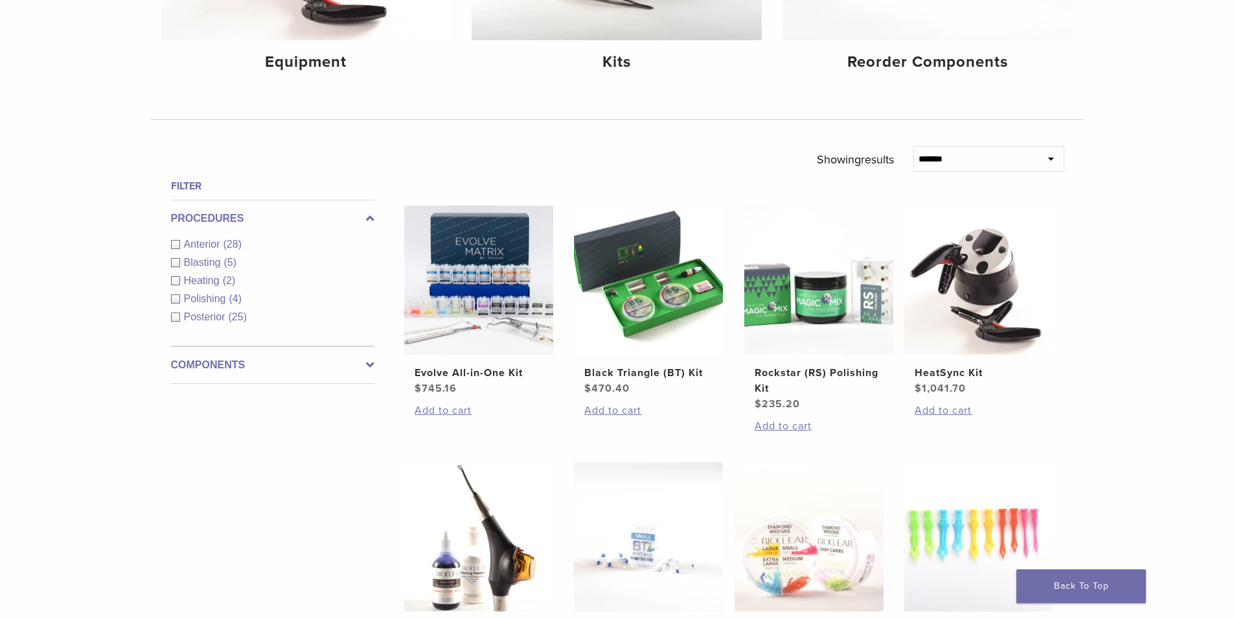
click at [232, 369] on label "Components" at bounding box center [272, 365] width 203 height 16
click at [227, 297] on span "Instruments" at bounding box center [213, 299] width 58 height 11
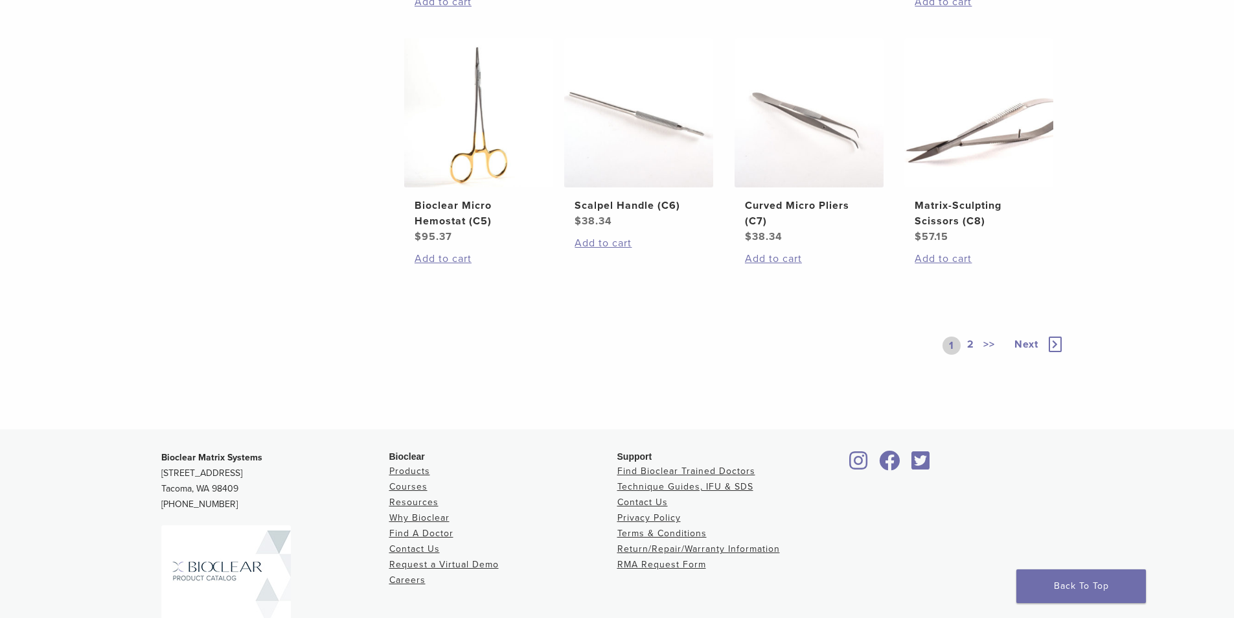
scroll to position [907, 0]
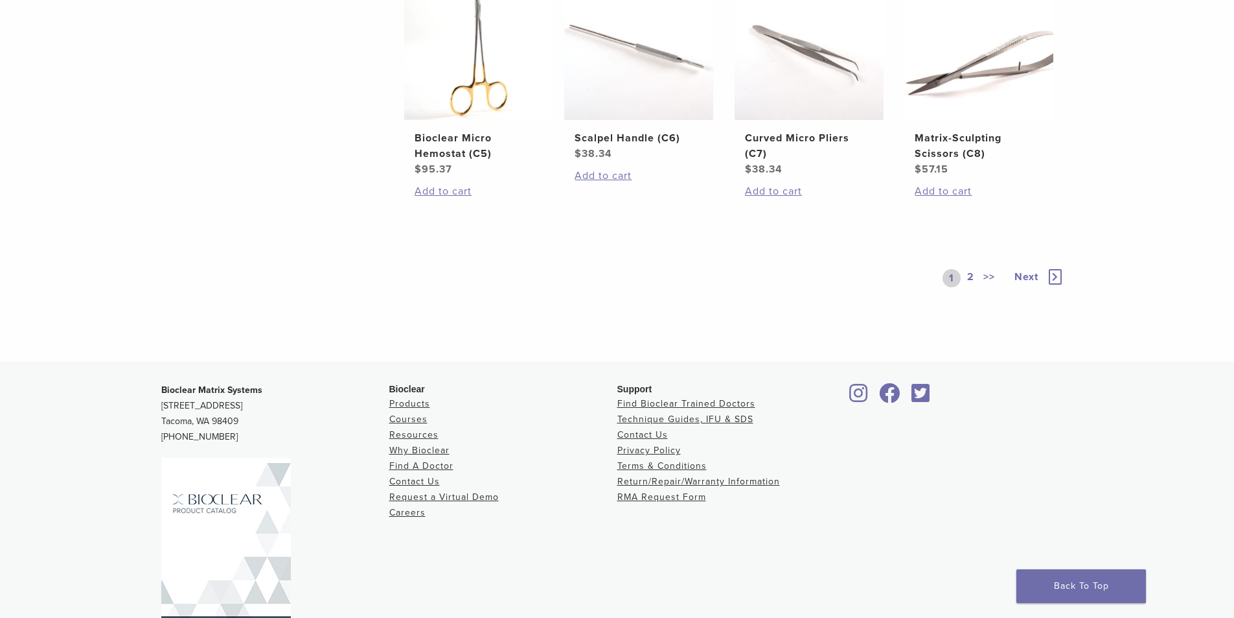
click at [967, 287] on link "2" at bounding box center [971, 278] width 12 height 18
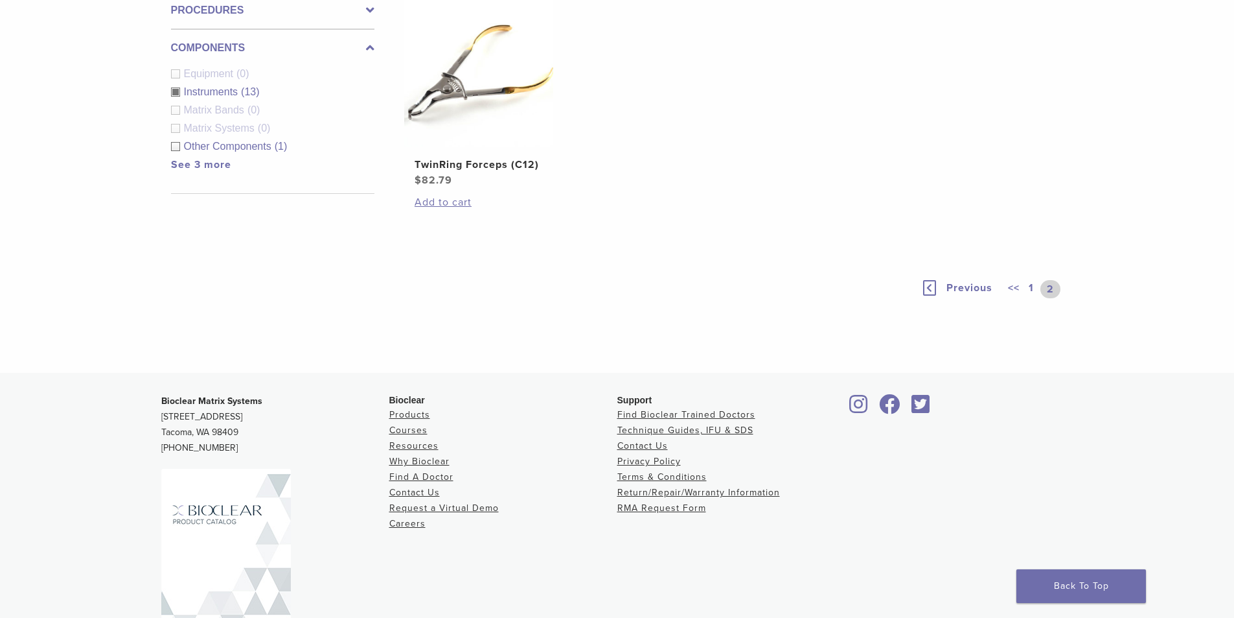
scroll to position [597, 0]
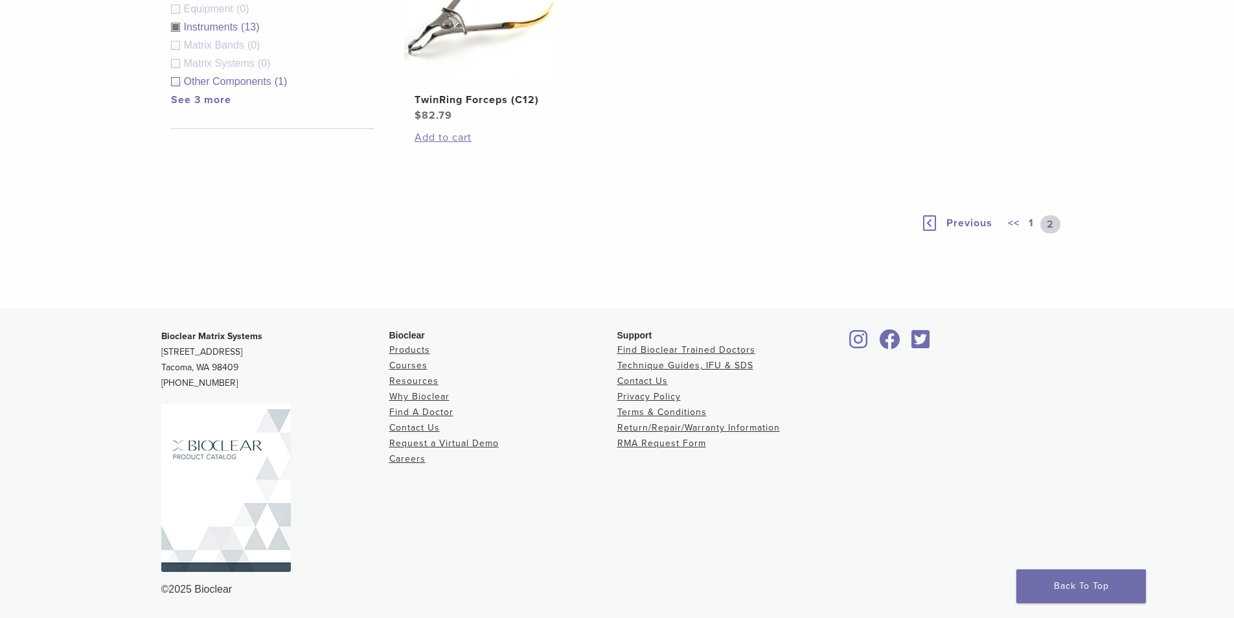
click at [1030, 218] on link "1" at bounding box center [1031, 224] width 10 height 18
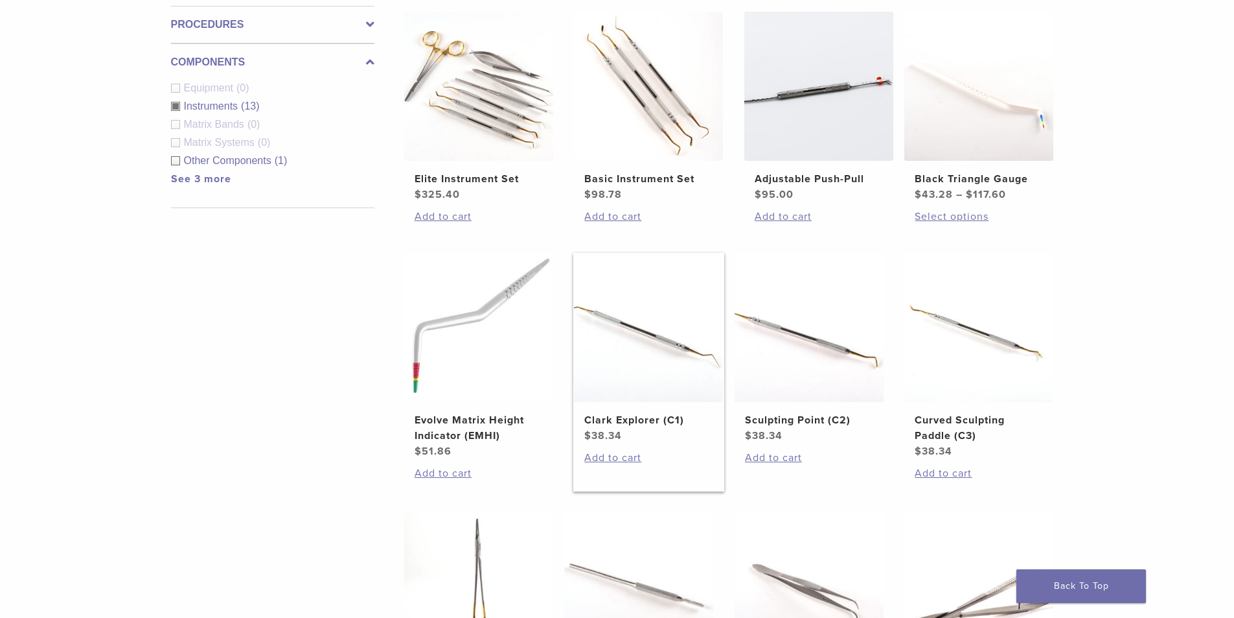
scroll to position [532, 0]
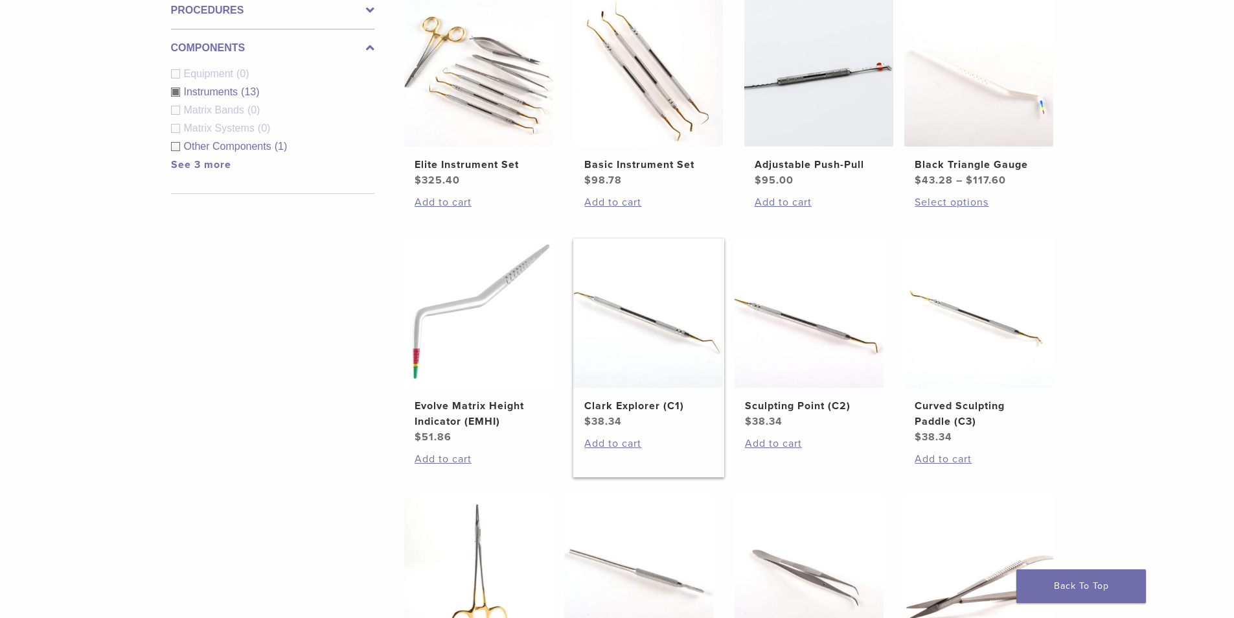
click at [654, 410] on h2 "Clark Explorer (C1)" at bounding box center [648, 406] width 128 height 16
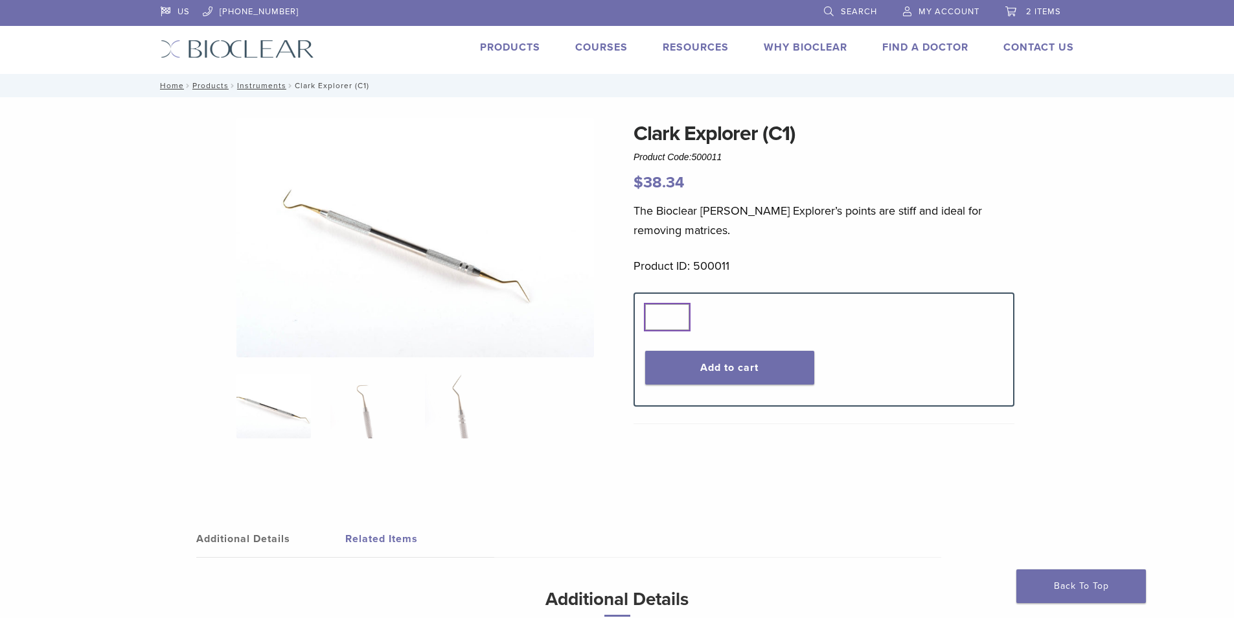
click at [670, 312] on input "*" at bounding box center [667, 317] width 44 height 26
click at [675, 312] on input "*" at bounding box center [667, 317] width 44 height 26
type input "*"
click at [675, 312] on input "*" at bounding box center [667, 317] width 44 height 26
click at [706, 368] on button "Add to cart" at bounding box center [729, 368] width 169 height 34
